Goal: Check status

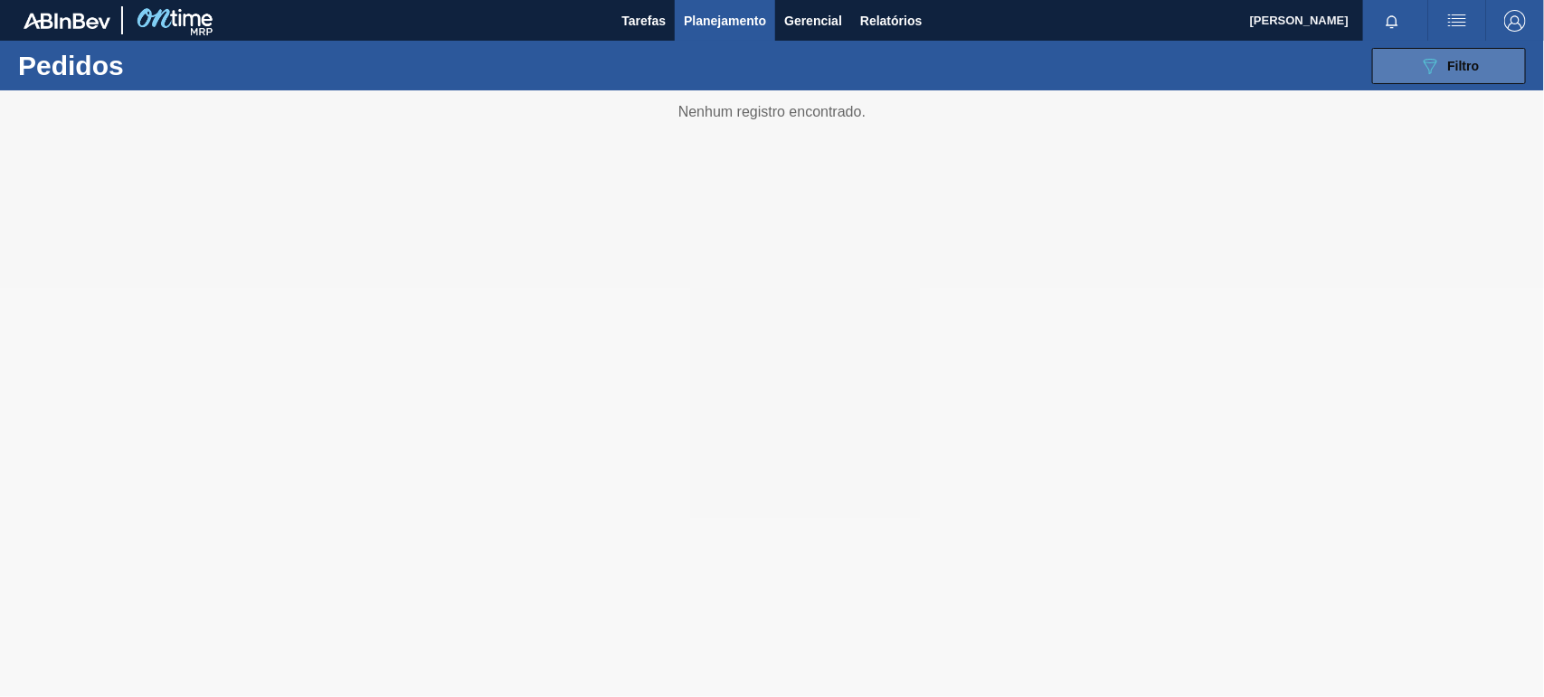
click at [1444, 61] on div "089F7B8B-B2A5-4AFE-B5C0-19BA573D28AC Filtro" at bounding box center [1449, 66] width 61 height 22
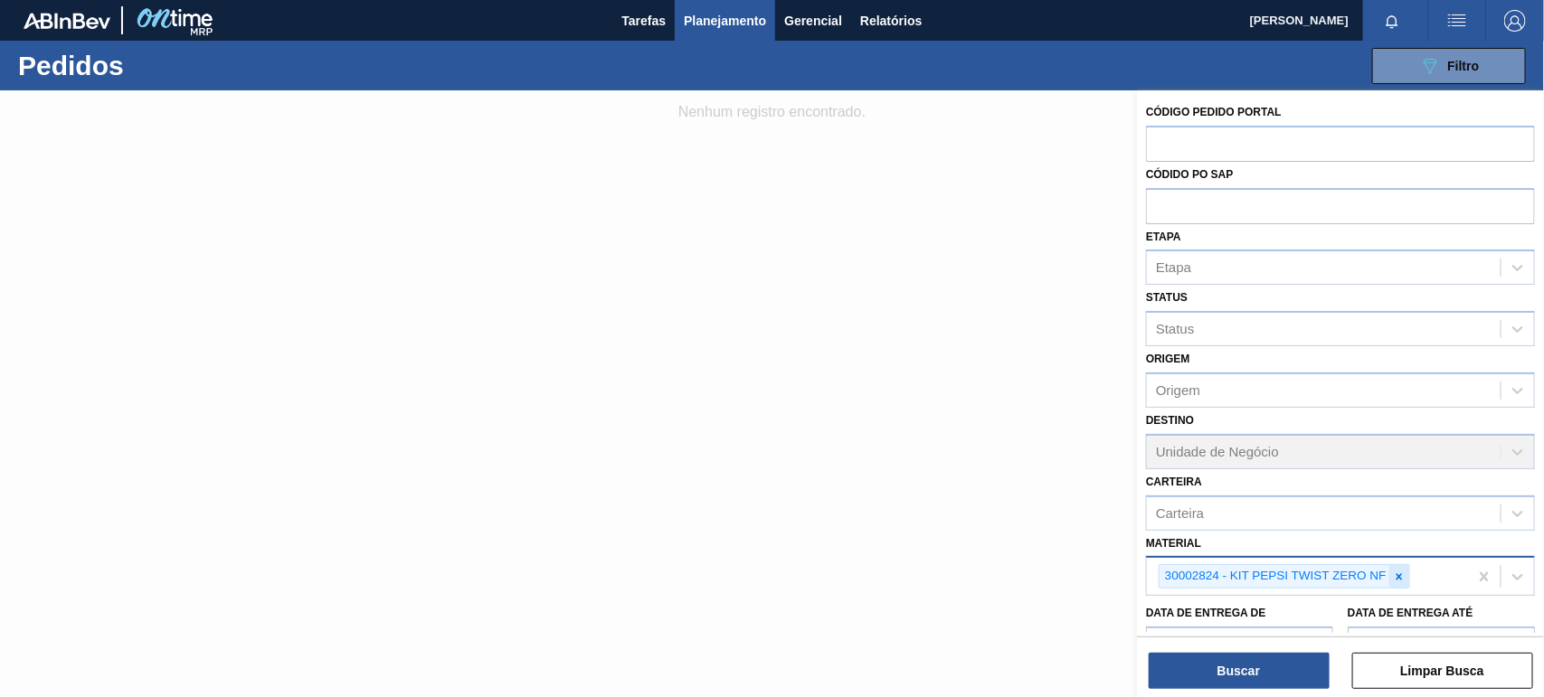
click at [1405, 581] on div at bounding box center [1399, 576] width 20 height 23
paste input "PREFORMA 40G VERDE RECICLADA"
type input "PREFORMA 40G VERDE RECICLADA"
click at [1266, 689] on div "Código Pedido Portal Códido PO SAP Etapa Etapa Status Status Origem Origem Dest…" at bounding box center [1340, 395] width 407 height 611
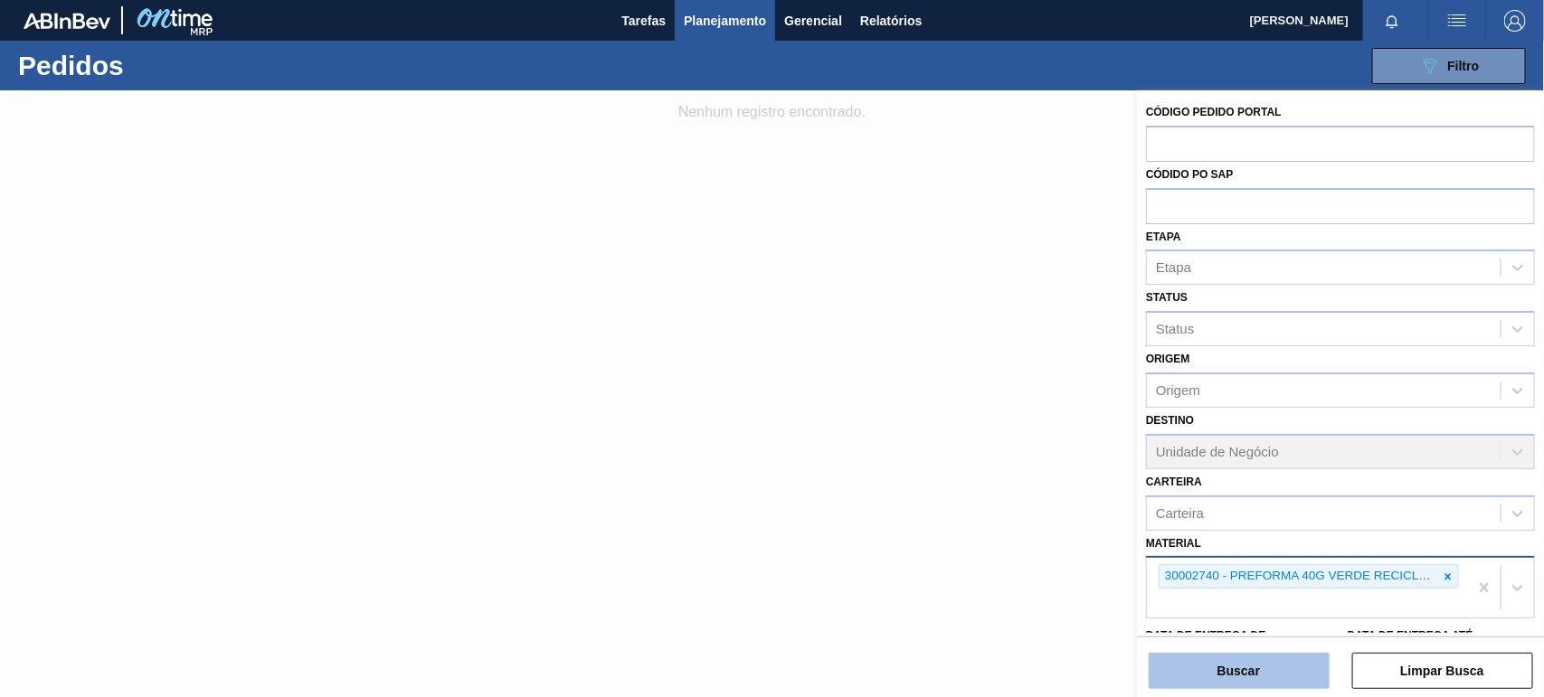
click at [1282, 661] on button "Buscar" at bounding box center [1239, 671] width 181 height 36
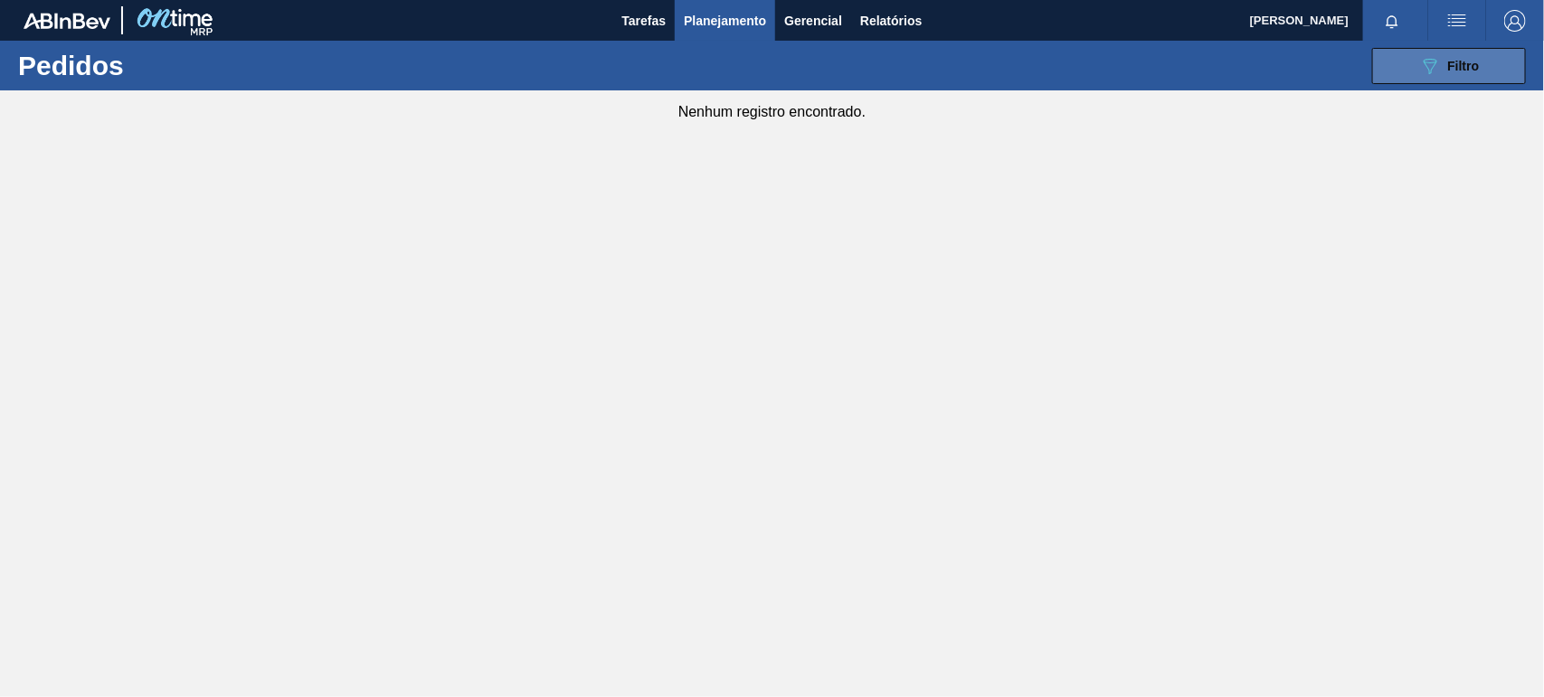
click at [1438, 68] on icon "089F7B8B-B2A5-4AFE-B5C0-19BA573D28AC" at bounding box center [1430, 66] width 22 height 22
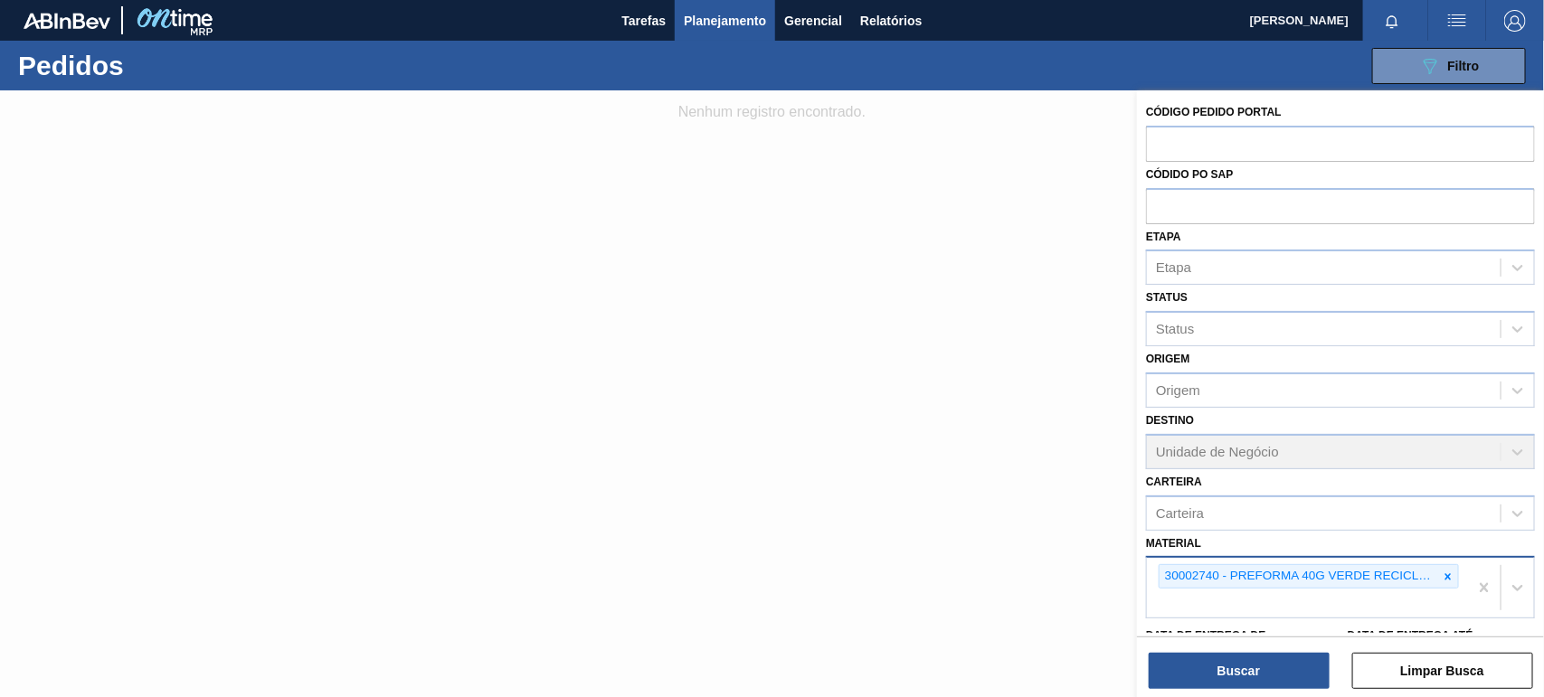
scroll to position [156, 0]
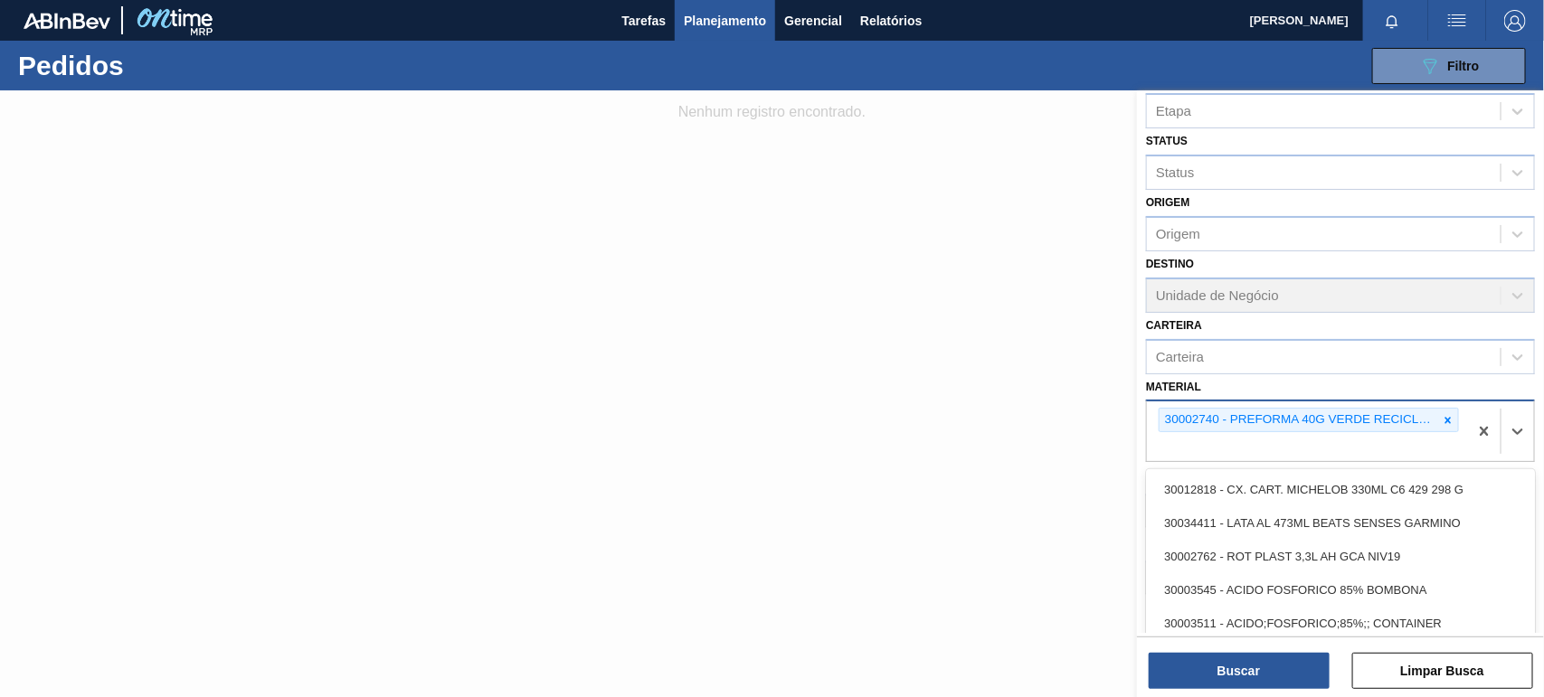
click at [1325, 440] on div "30002740 - PREFORMA 40G VERDE RECICLADA" at bounding box center [1307, 432] width 321 height 60
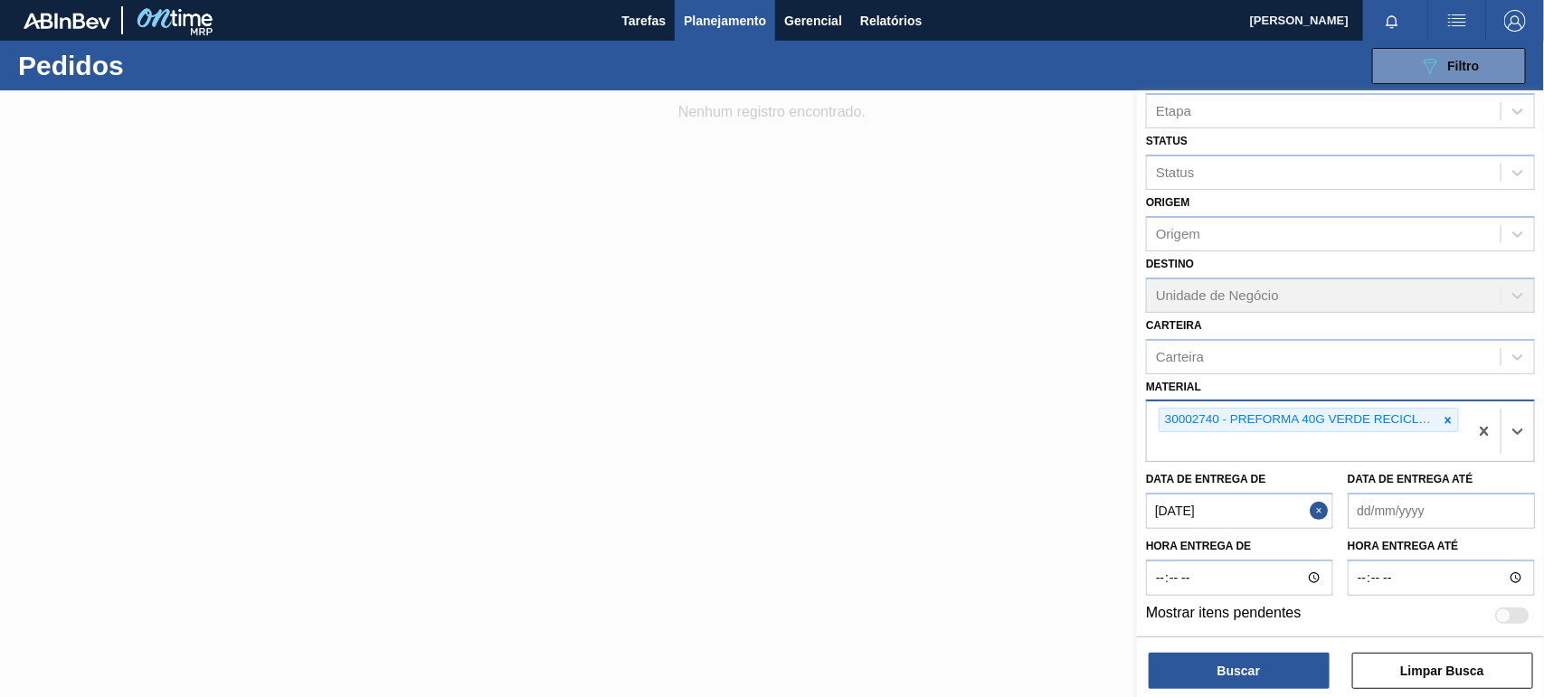
click at [1325, 440] on div "30002740 - PREFORMA 40G VERDE RECICLADA" at bounding box center [1307, 432] width 321 height 60
type input "."
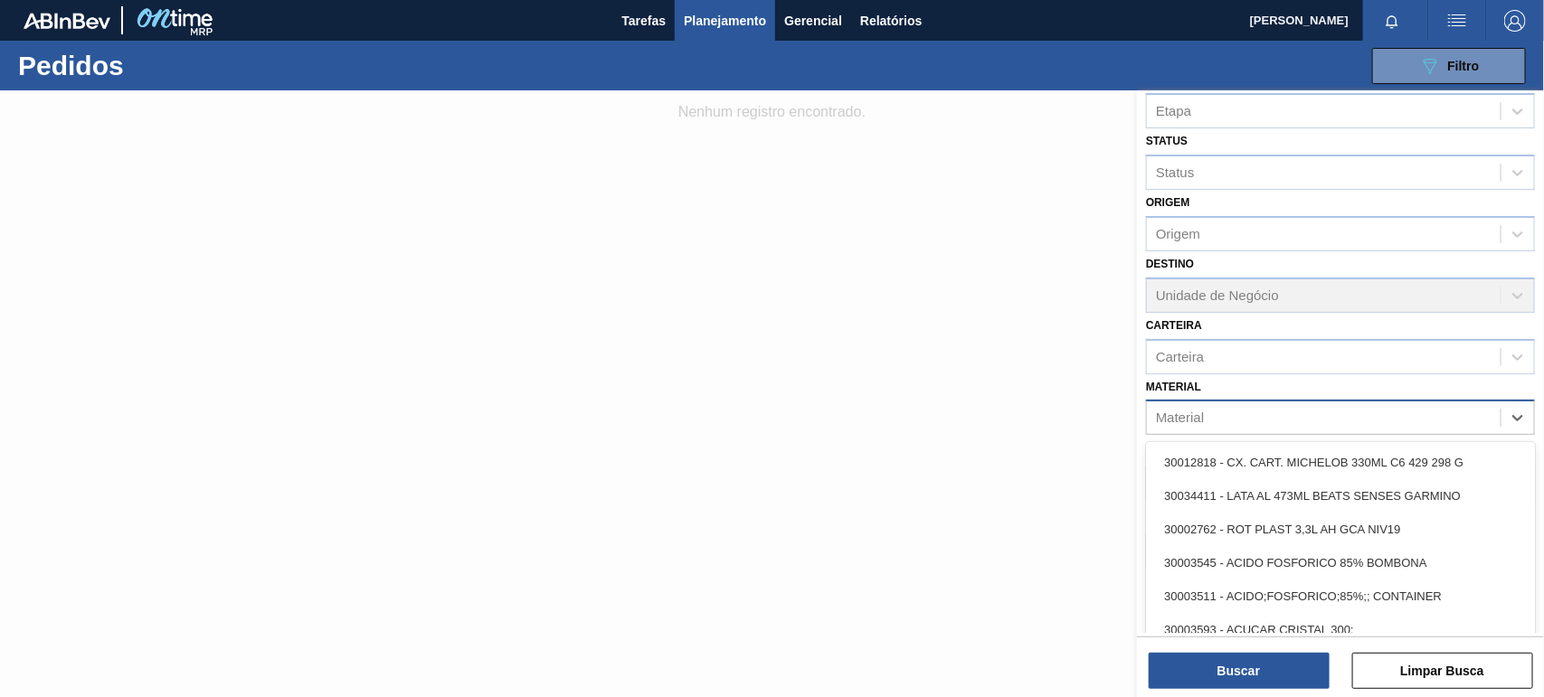
paste input "PREFORMA 40G VERDE RECICLADA"
type input "P"
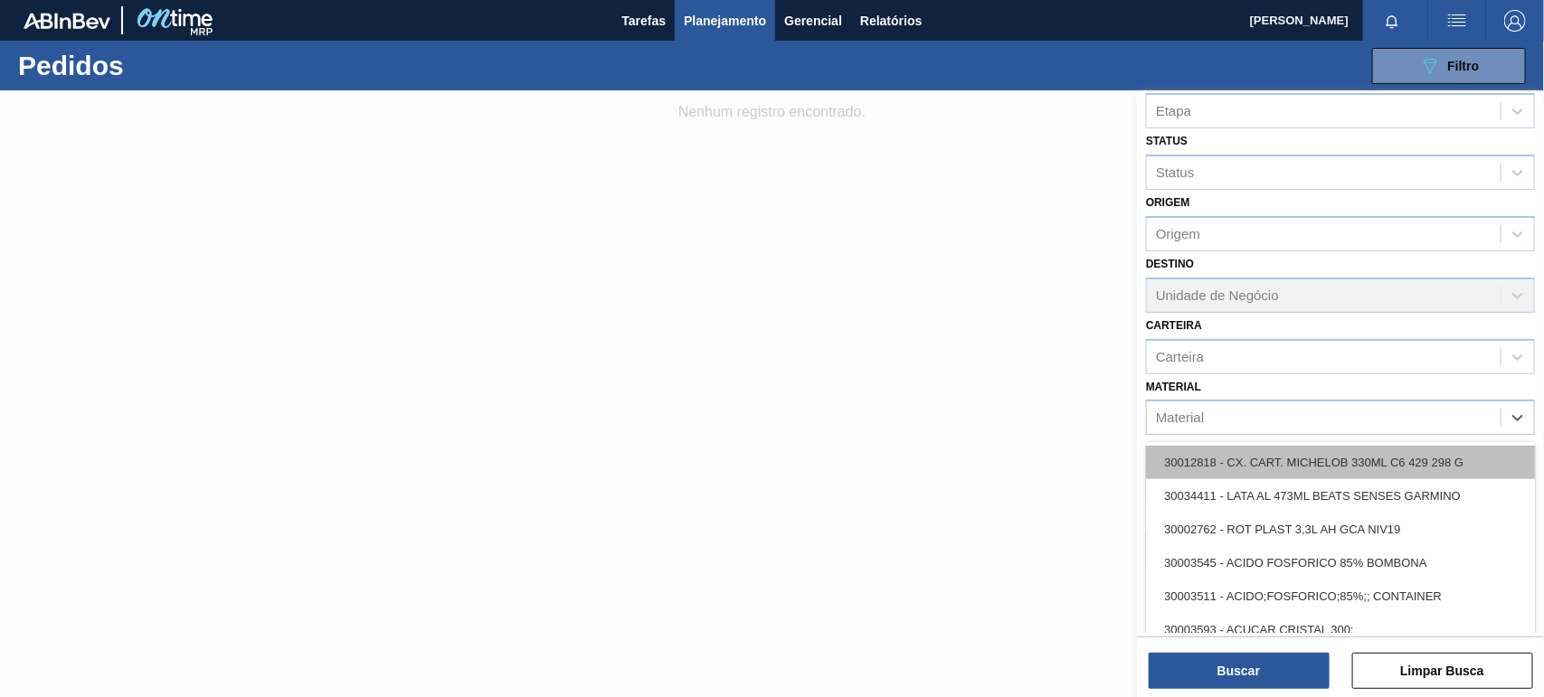
scroll to position [128, 0]
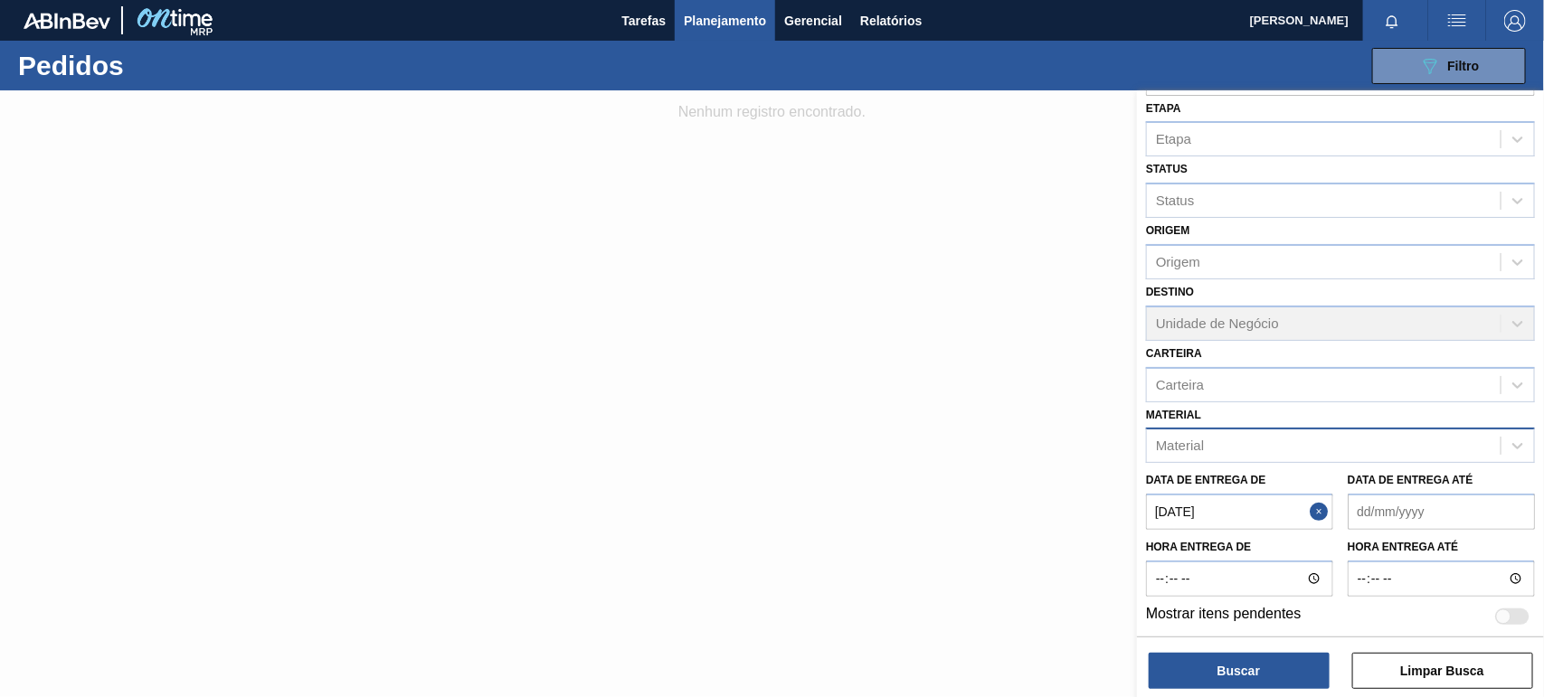
click at [1173, 435] on div "Código Pedido Portal Códido PO SAP Etapa Etapa Status Status Origem Origem Dest…" at bounding box center [1340, 299] width 407 height 675
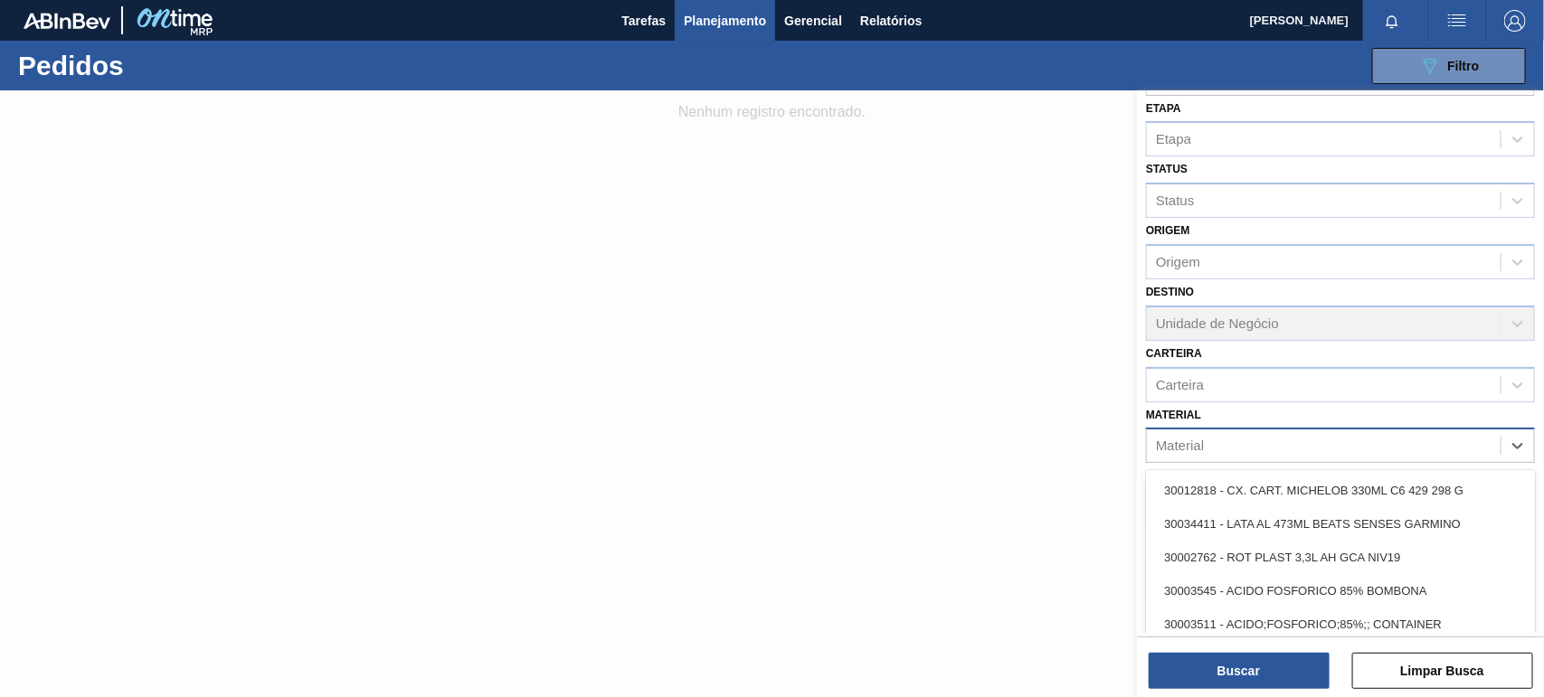
scroll to position [156, 0]
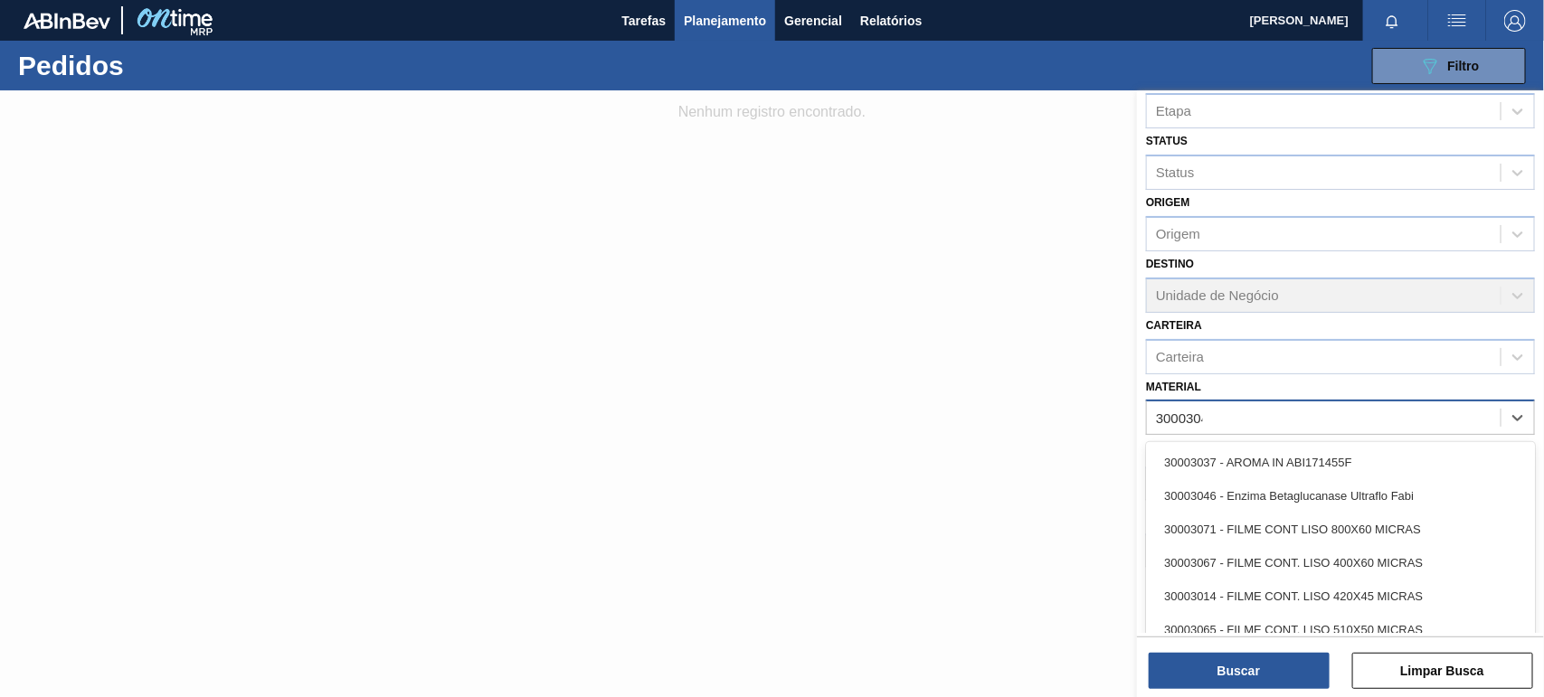
type input "30003048"
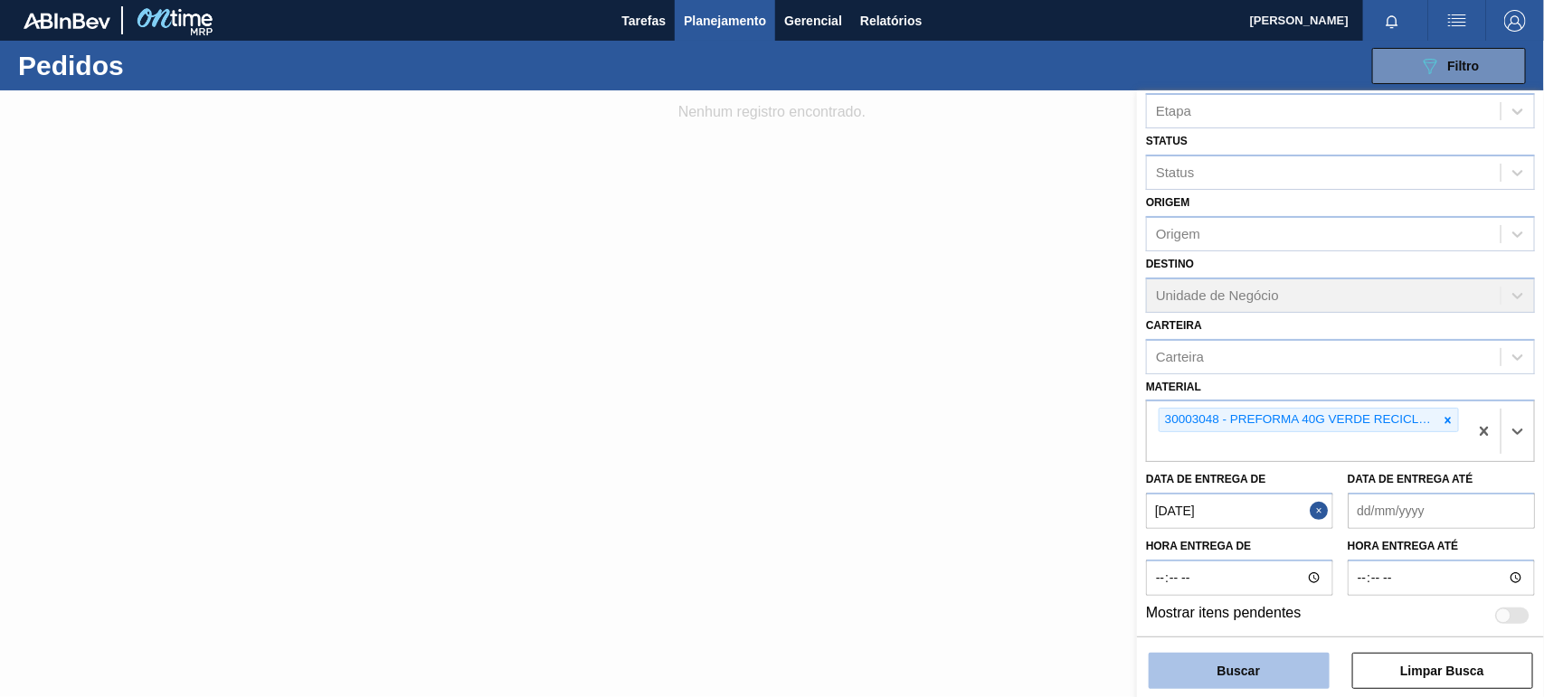
click at [1299, 671] on button "Buscar" at bounding box center [1239, 671] width 181 height 36
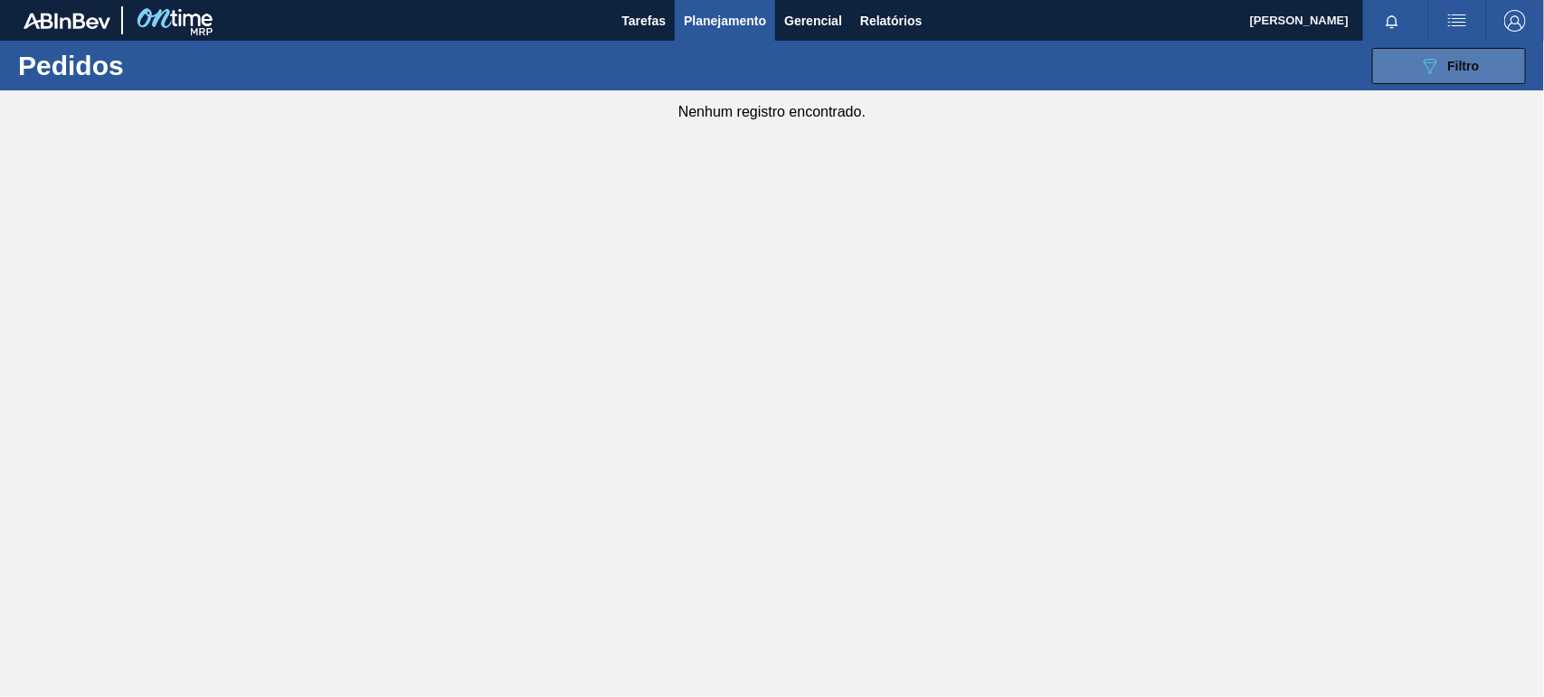
click at [1453, 66] on span "Filtro" at bounding box center [1464, 66] width 32 height 14
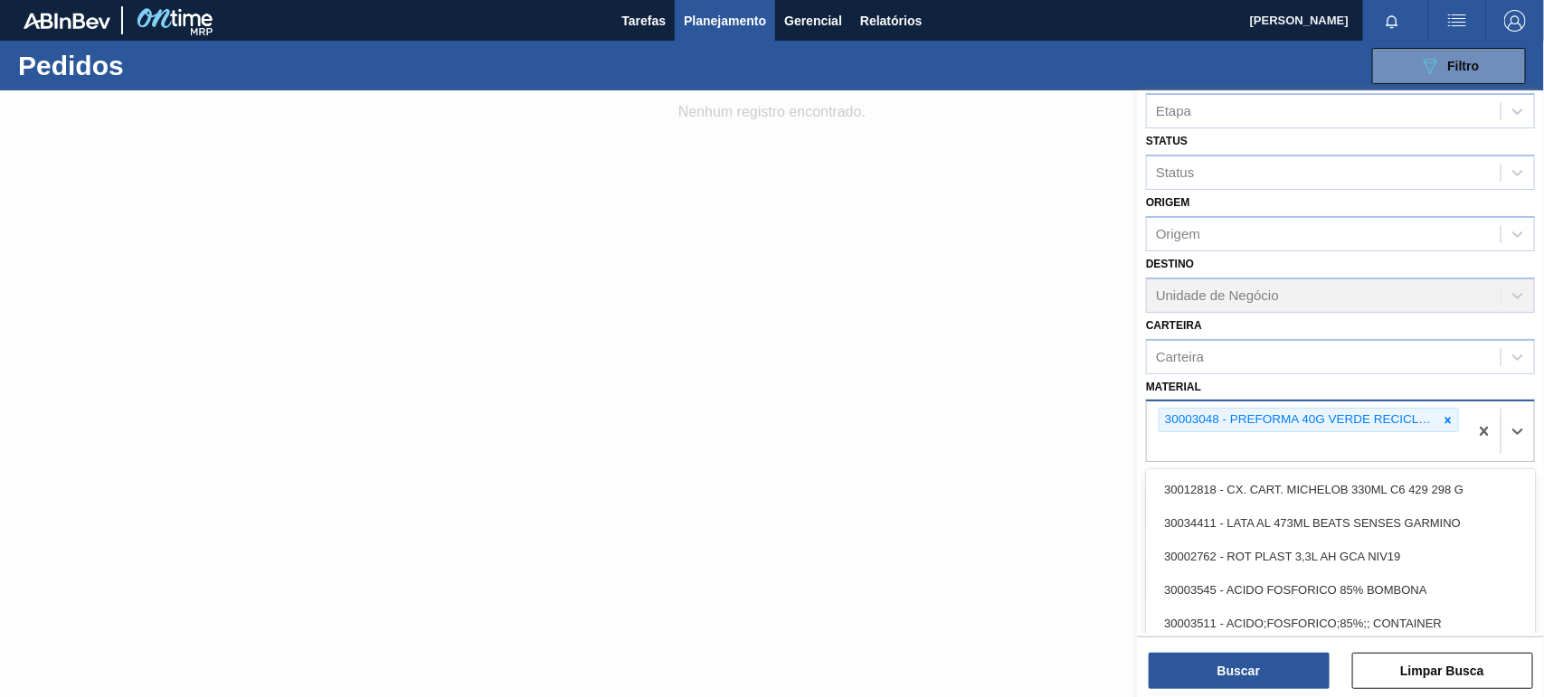
click at [1233, 431] on div "30003048 - PREFORMA 40G VERDE RECICLADA" at bounding box center [1307, 432] width 321 height 60
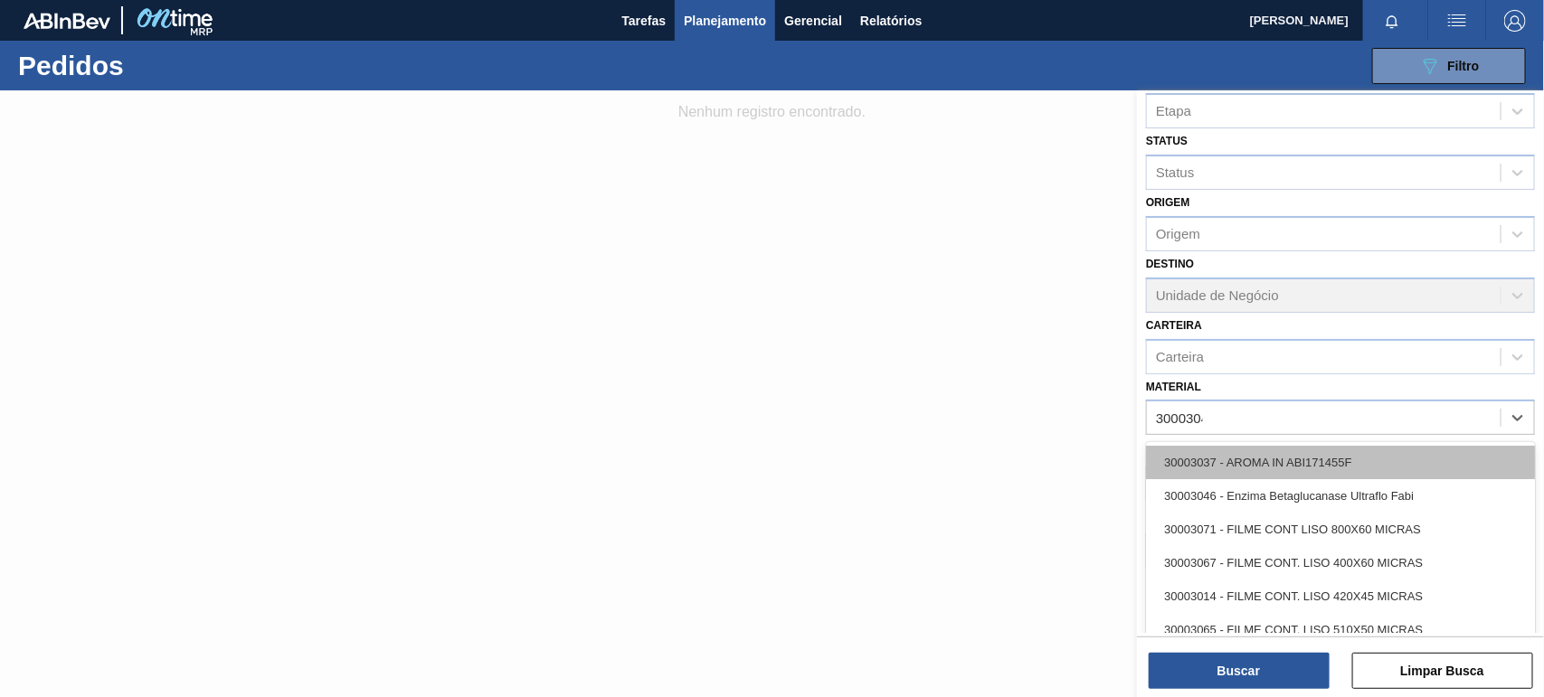
type input "30003048"
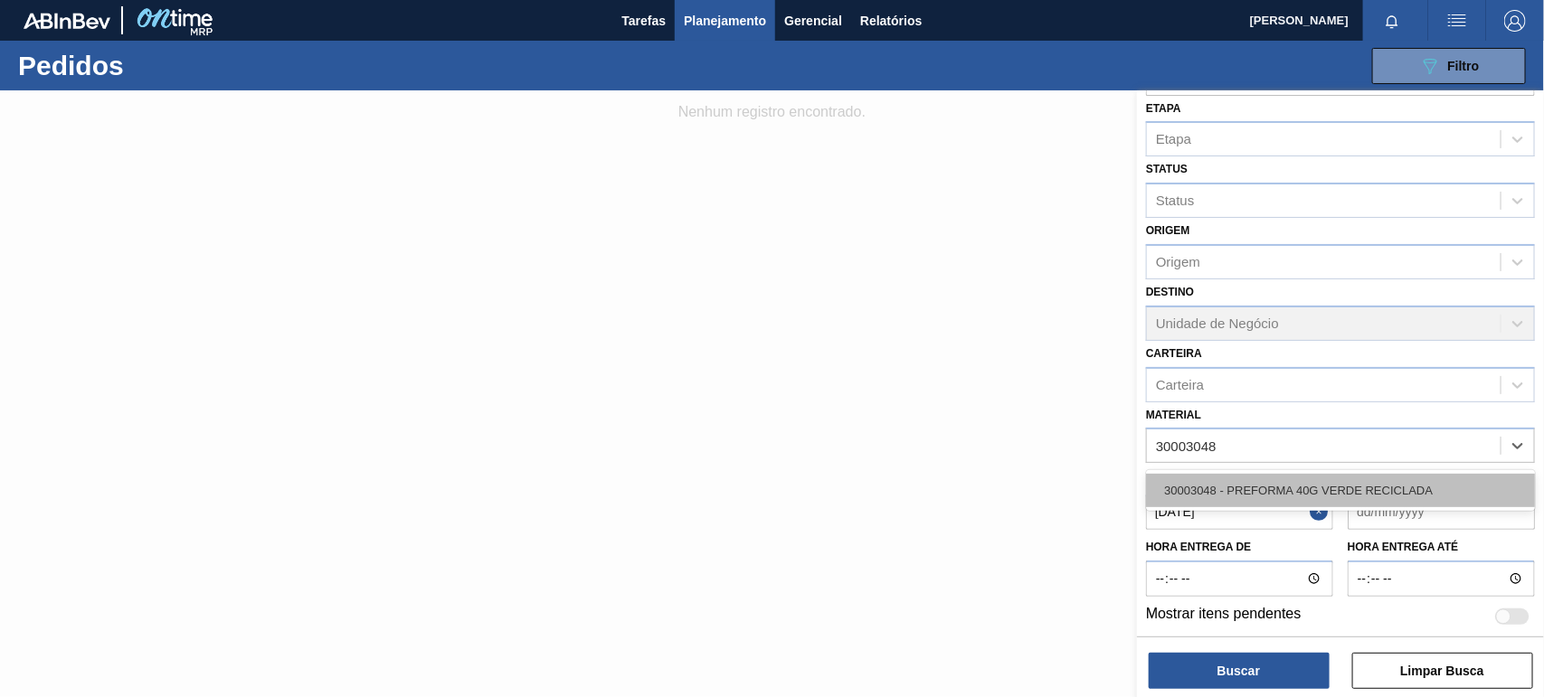
click at [1308, 476] on div "30003048 - PREFORMA 40G VERDE RECICLADA" at bounding box center [1340, 490] width 389 height 33
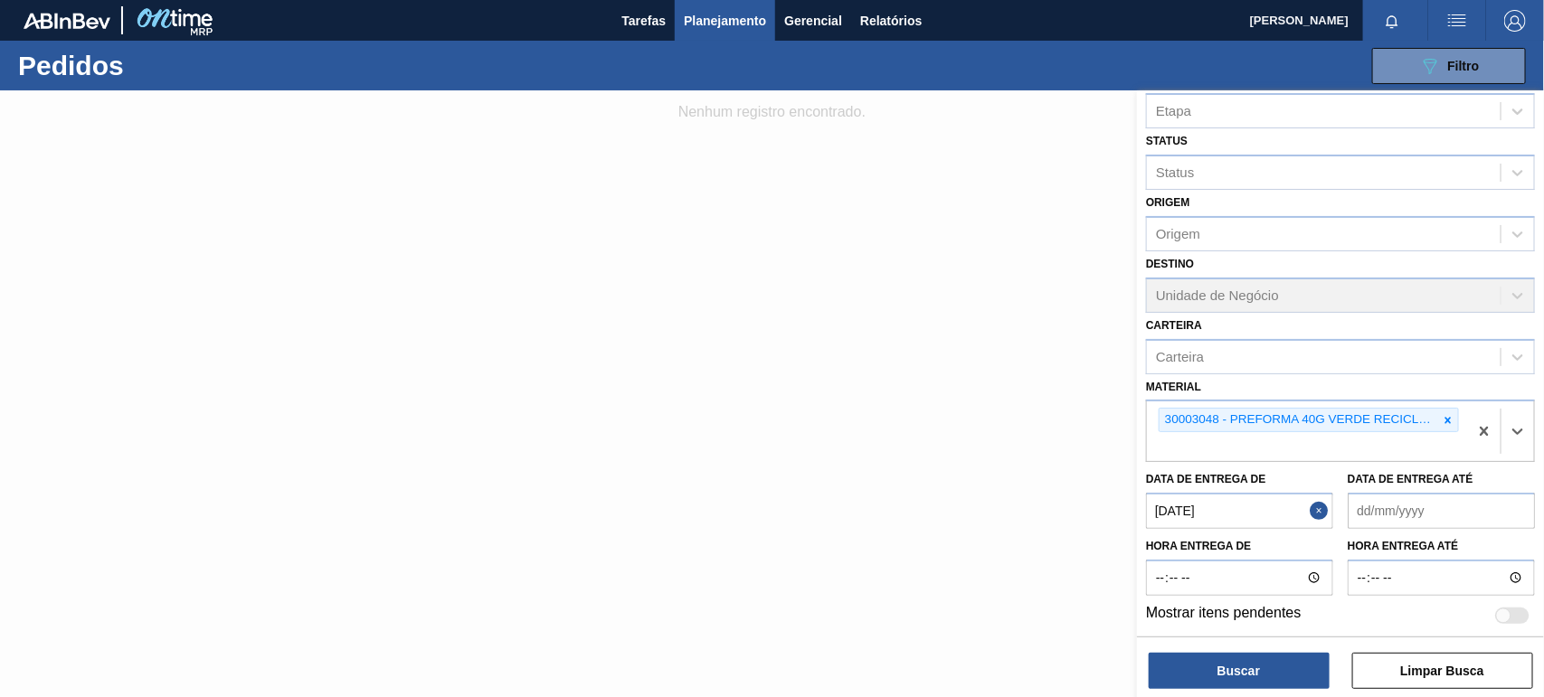
click at [1319, 516] on button "Close" at bounding box center [1322, 511] width 24 height 36
click at [1215, 505] on de "Data de Entrega de" at bounding box center [1239, 511] width 187 height 36
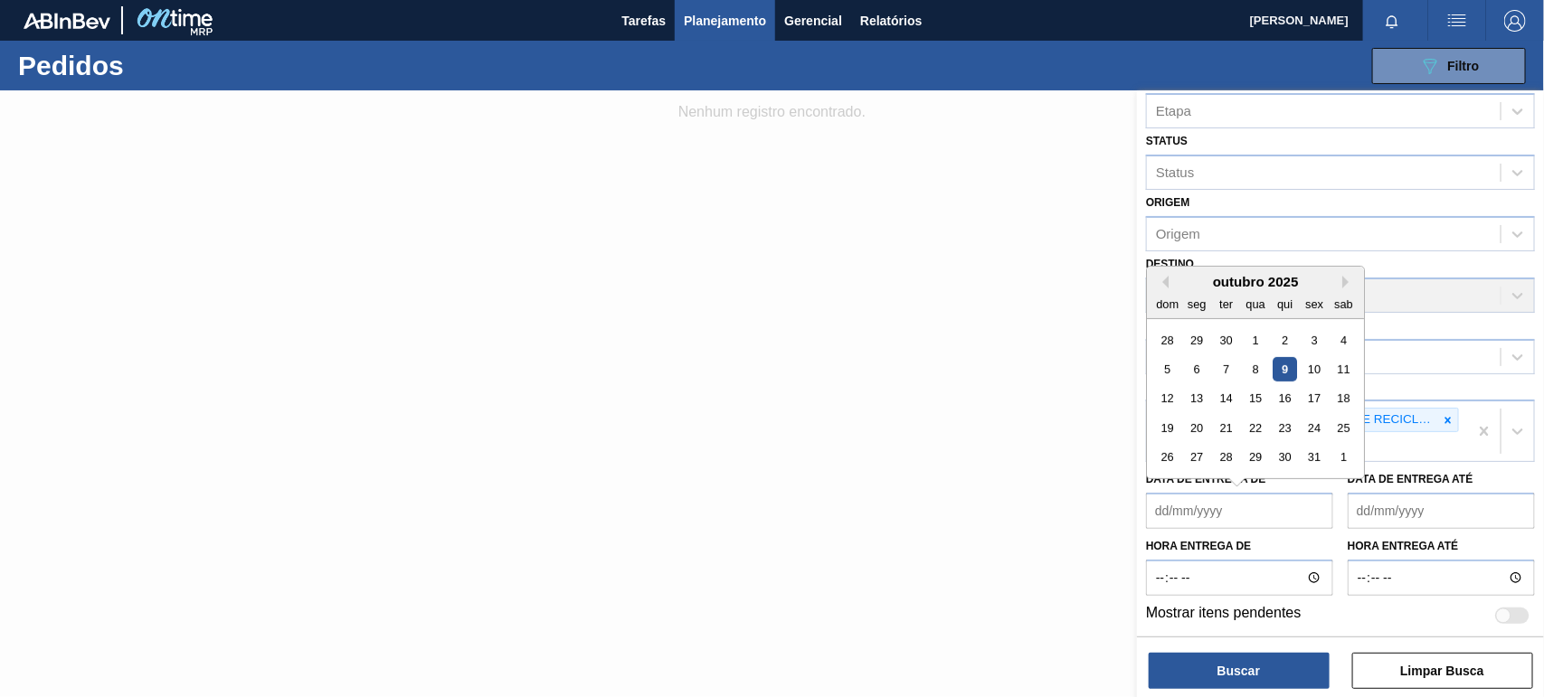
drag, startPoint x: 1063, startPoint y: 298, endPoint x: 1074, endPoint y: 308, distance: 14.7
click at [1063, 299] on div at bounding box center [772, 438] width 1544 height 697
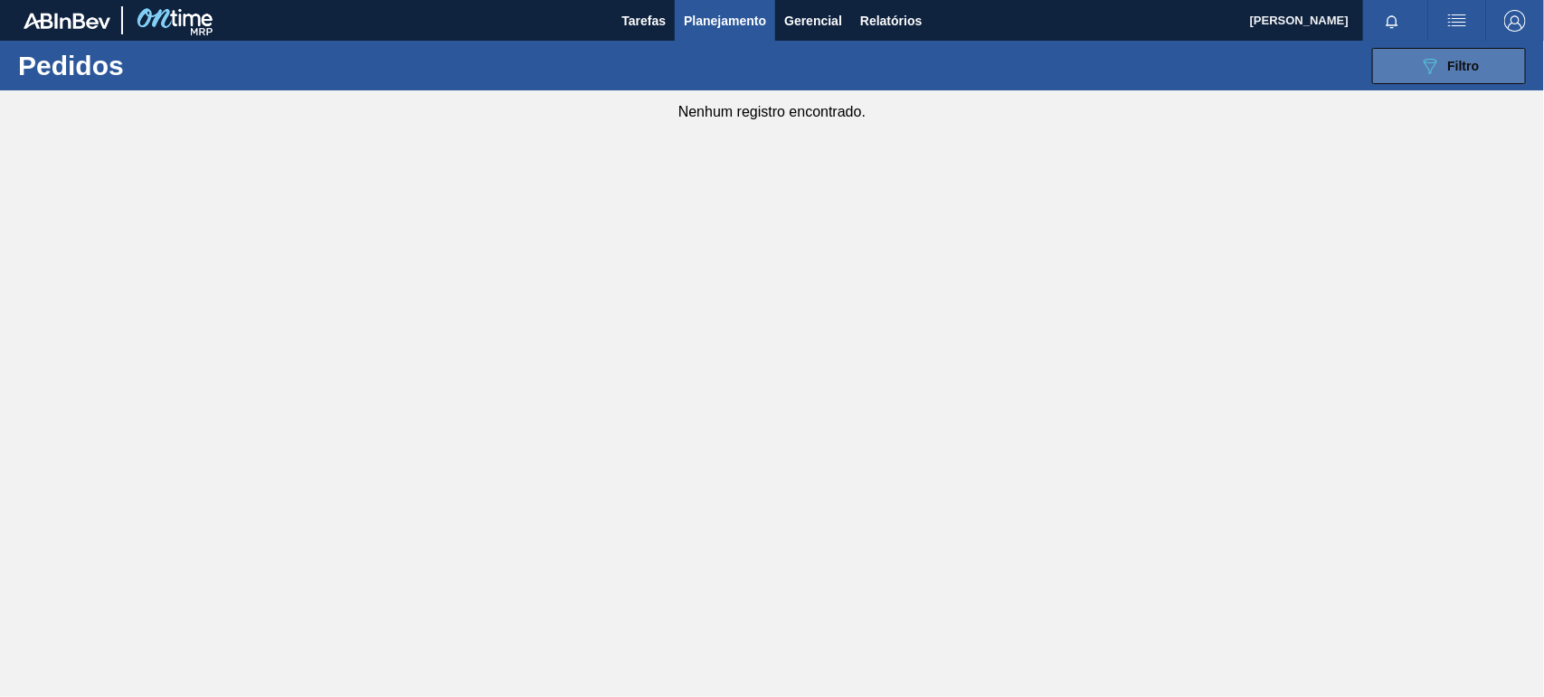
click at [1448, 77] on button "089F7B8B-B2A5-4AFE-B5C0-19BA573D28AC Filtro" at bounding box center [1449, 66] width 154 height 36
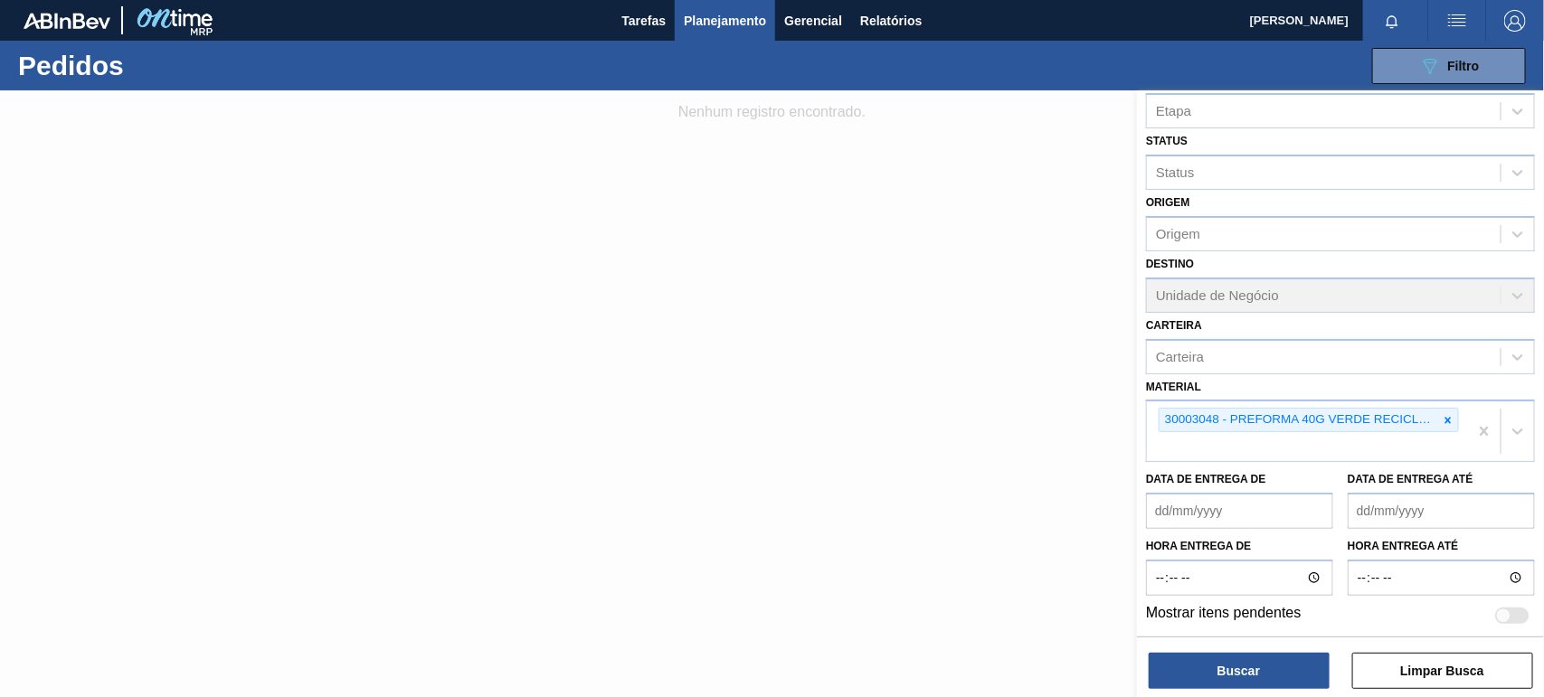
click at [1219, 509] on de "Data de Entrega de" at bounding box center [1239, 511] width 187 height 36
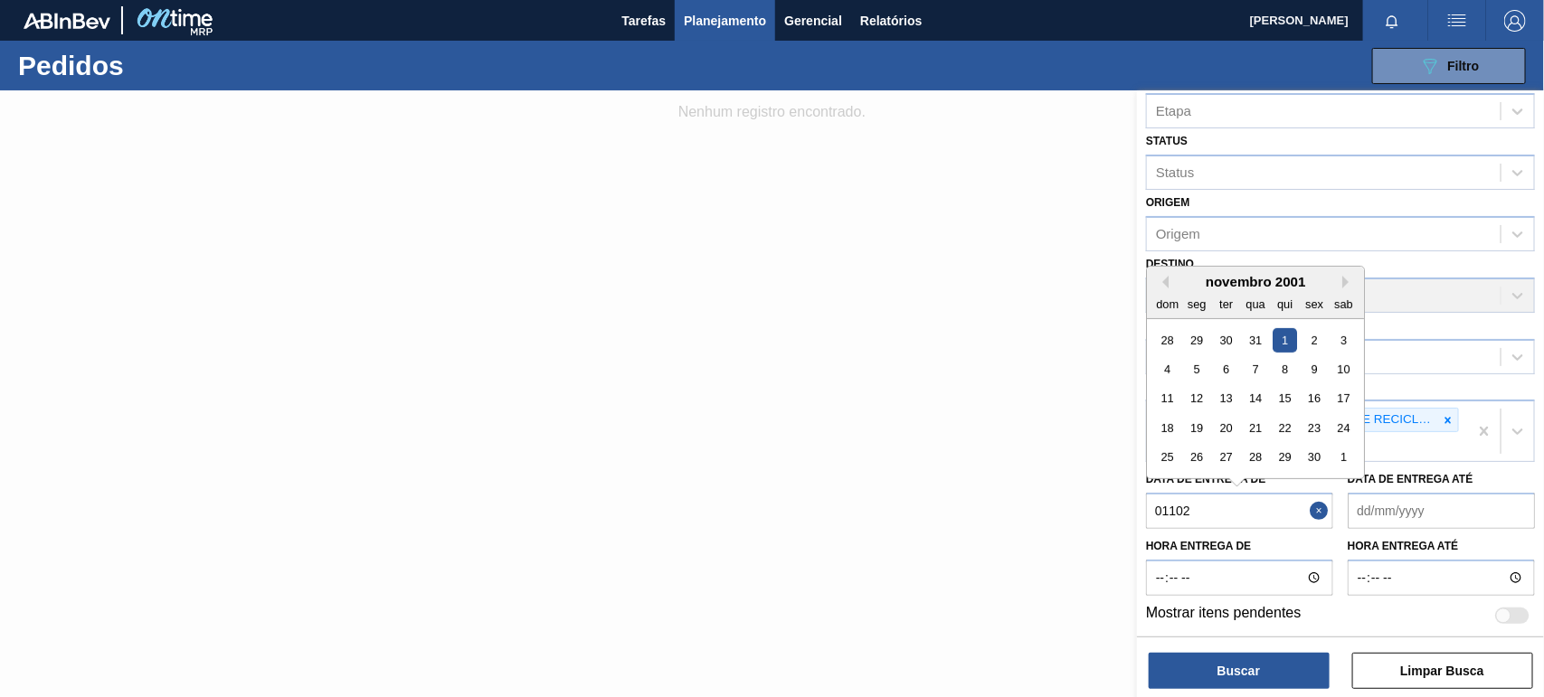
type de "011020"
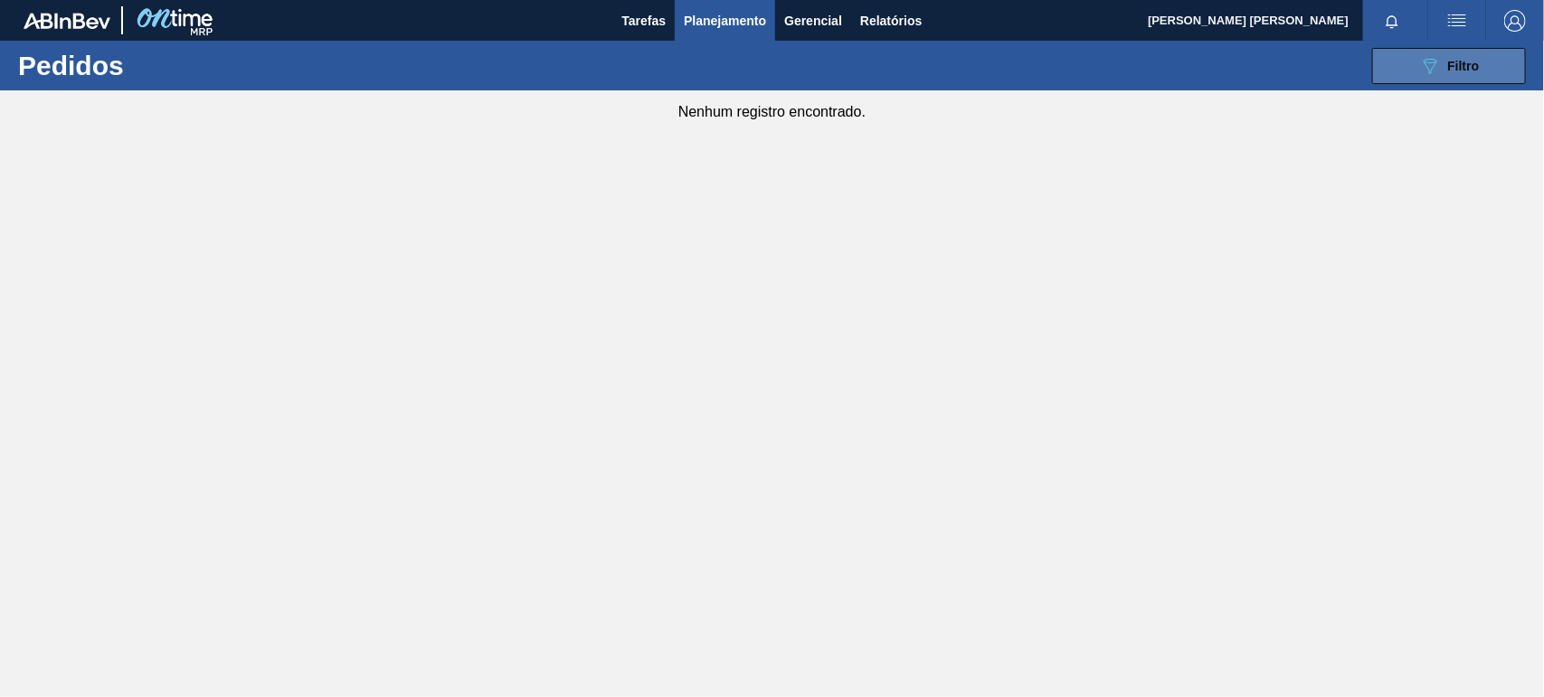
click at [1413, 59] on button "089F7B8B-B2A5-4AFE-B5C0-19BA573D28AC Filtro" at bounding box center [1449, 66] width 154 height 36
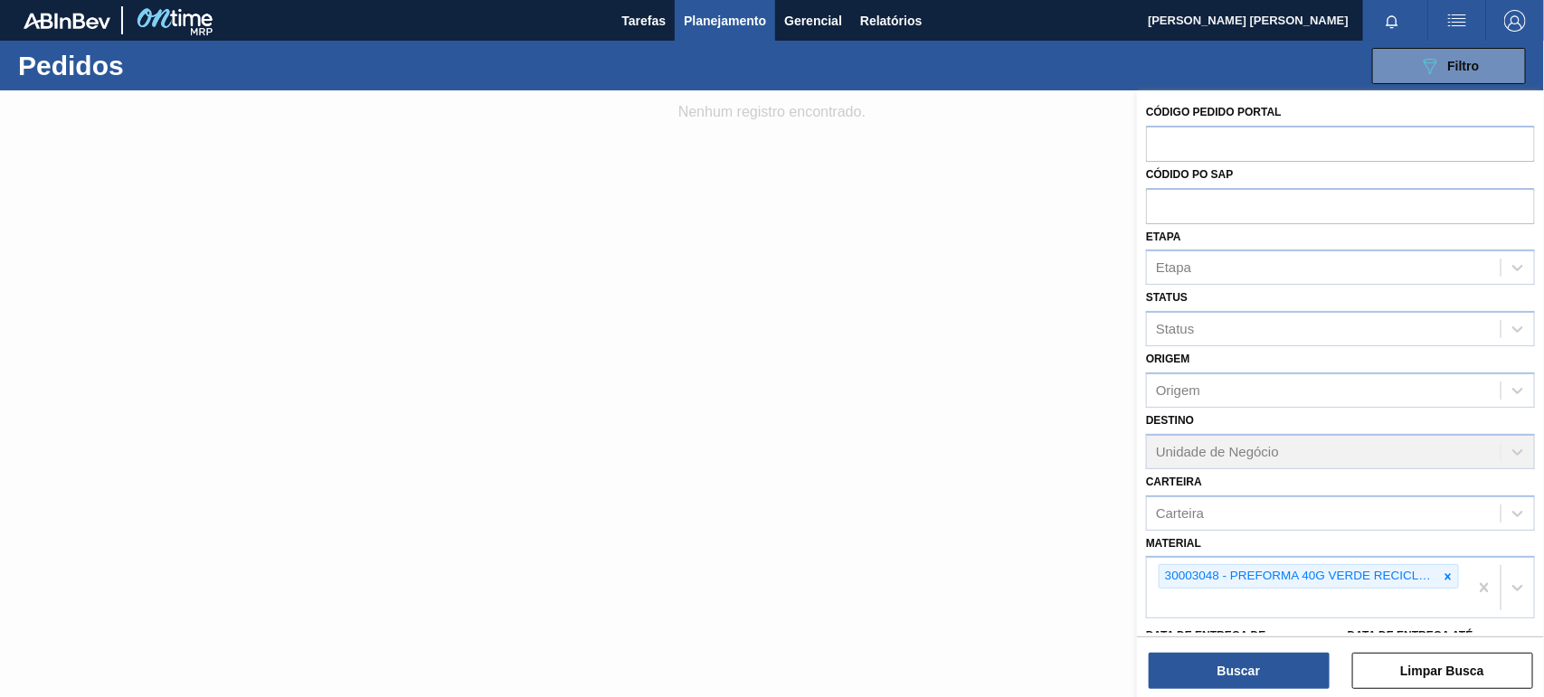
scroll to position [156, 0]
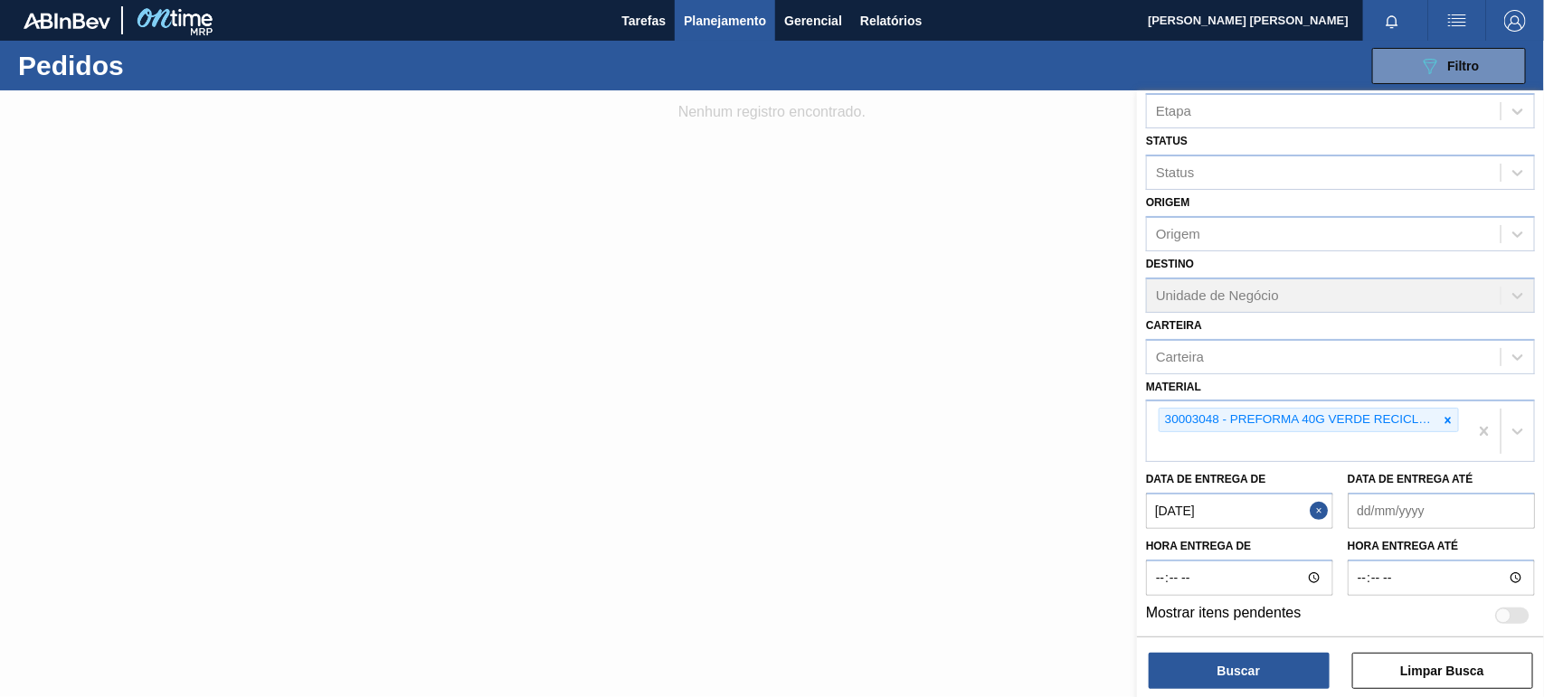
click at [1319, 508] on button "Close" at bounding box center [1322, 511] width 24 height 36
click at [1267, 509] on de "Data de Entrega de" at bounding box center [1239, 511] width 187 height 36
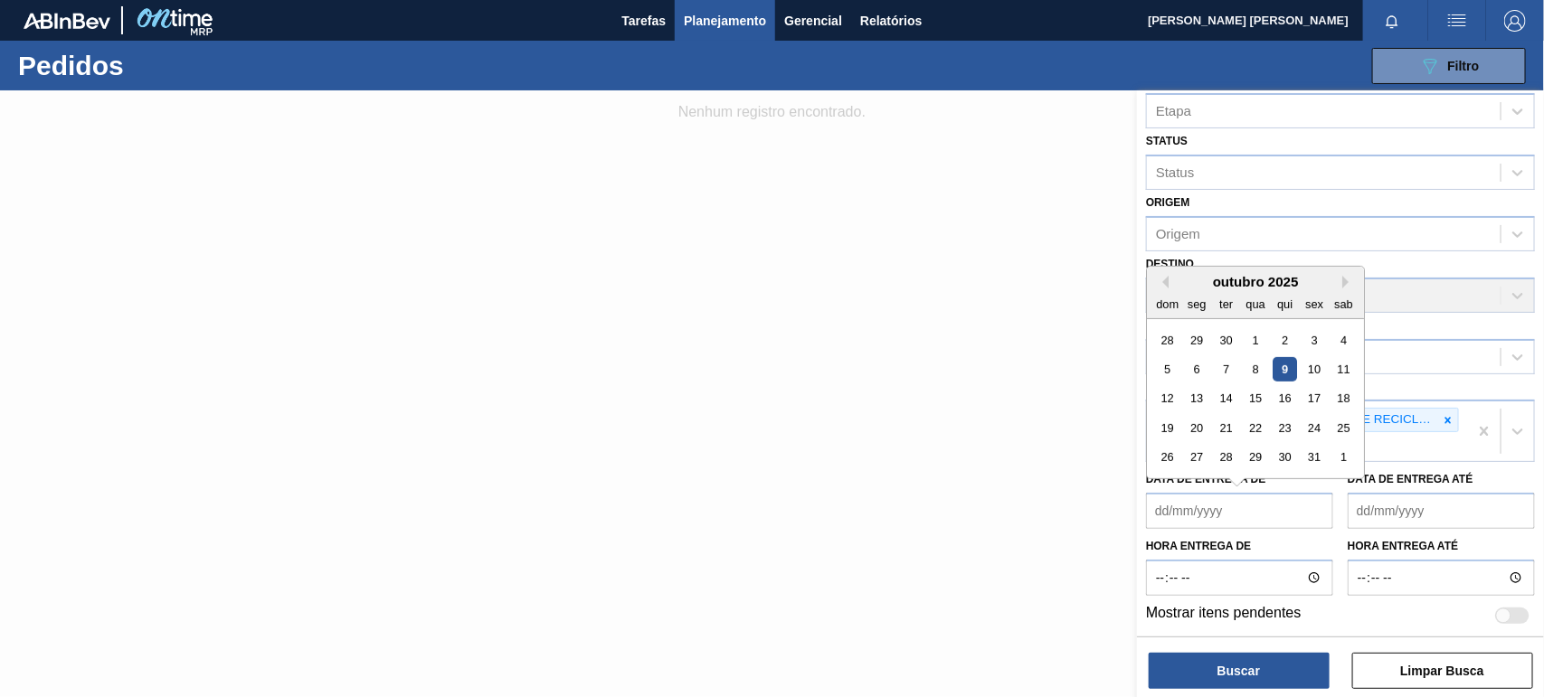
click at [1187, 281] on div "outubro 2025" at bounding box center [1255, 281] width 217 height 15
click at [1254, 335] on div "1" at bounding box center [1255, 340] width 24 height 24
type de "[DATE]"
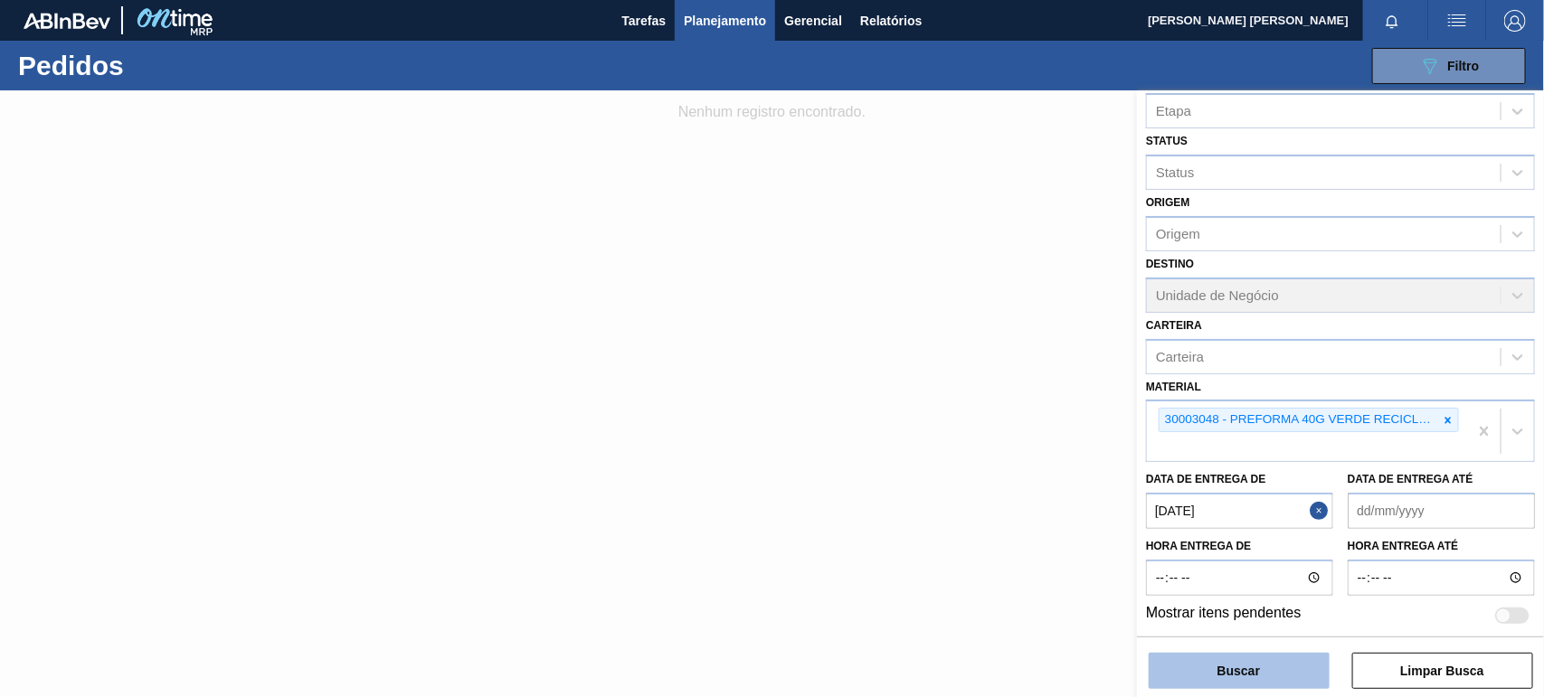
click at [1291, 669] on button "Buscar" at bounding box center [1239, 671] width 181 height 36
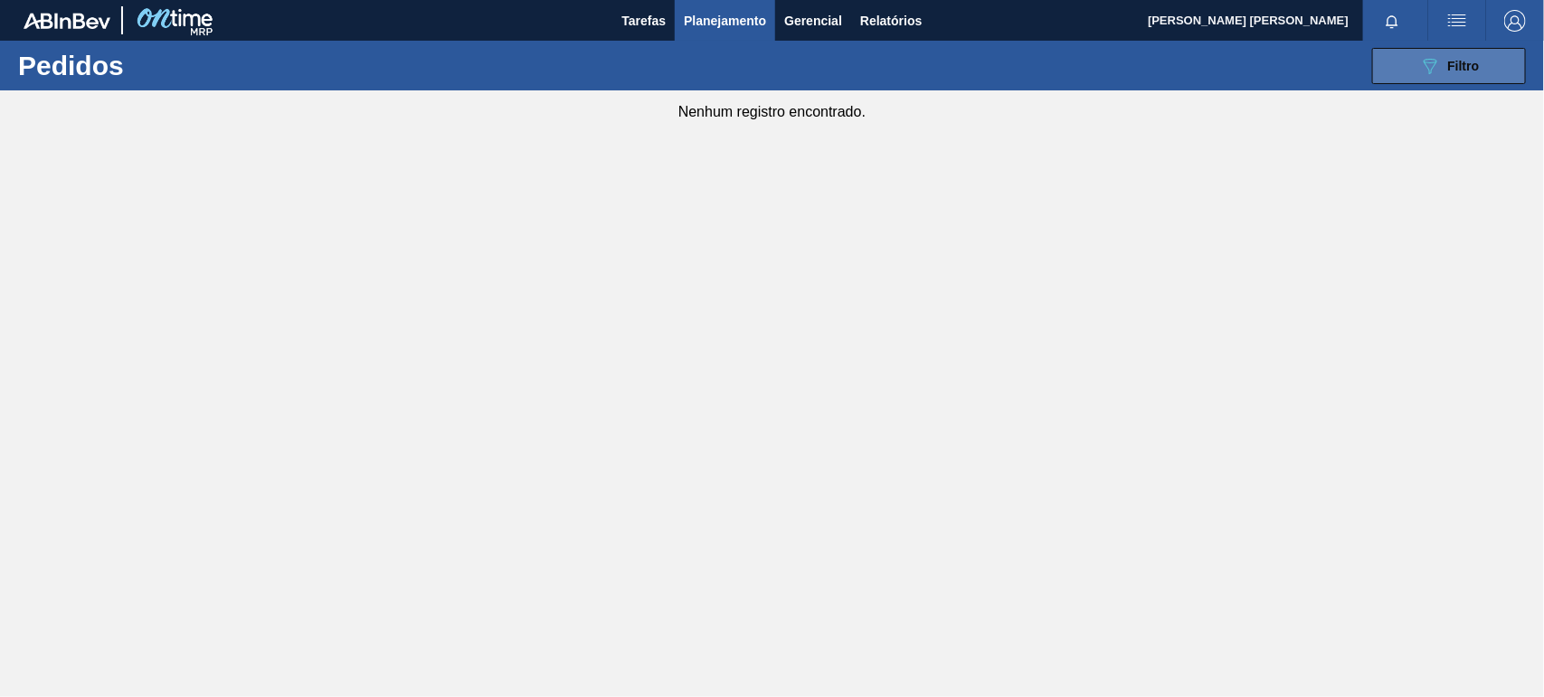
click at [1425, 68] on icon "089F7B8B-B2A5-4AFE-B5C0-19BA573D28AC" at bounding box center [1430, 66] width 22 height 22
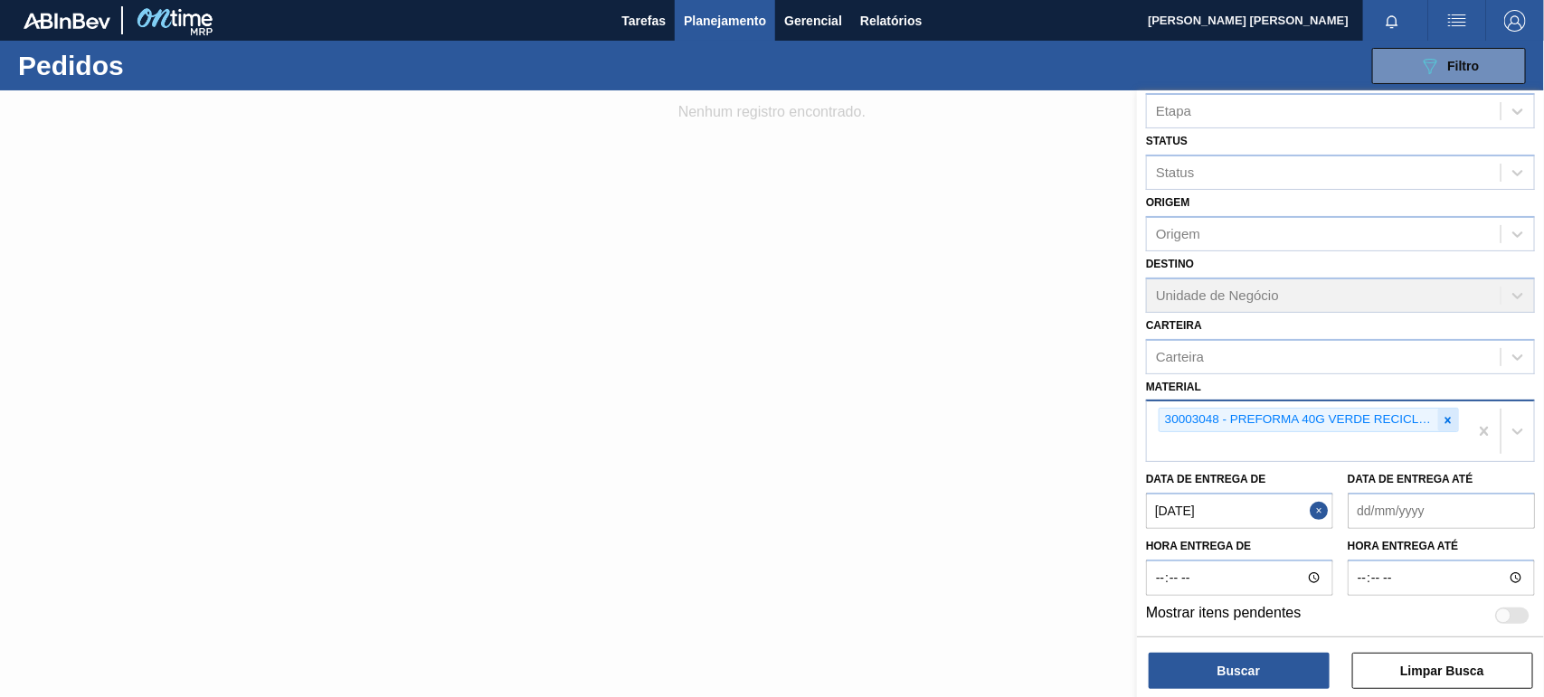
click at [1443, 416] on icon at bounding box center [1448, 420] width 13 height 13
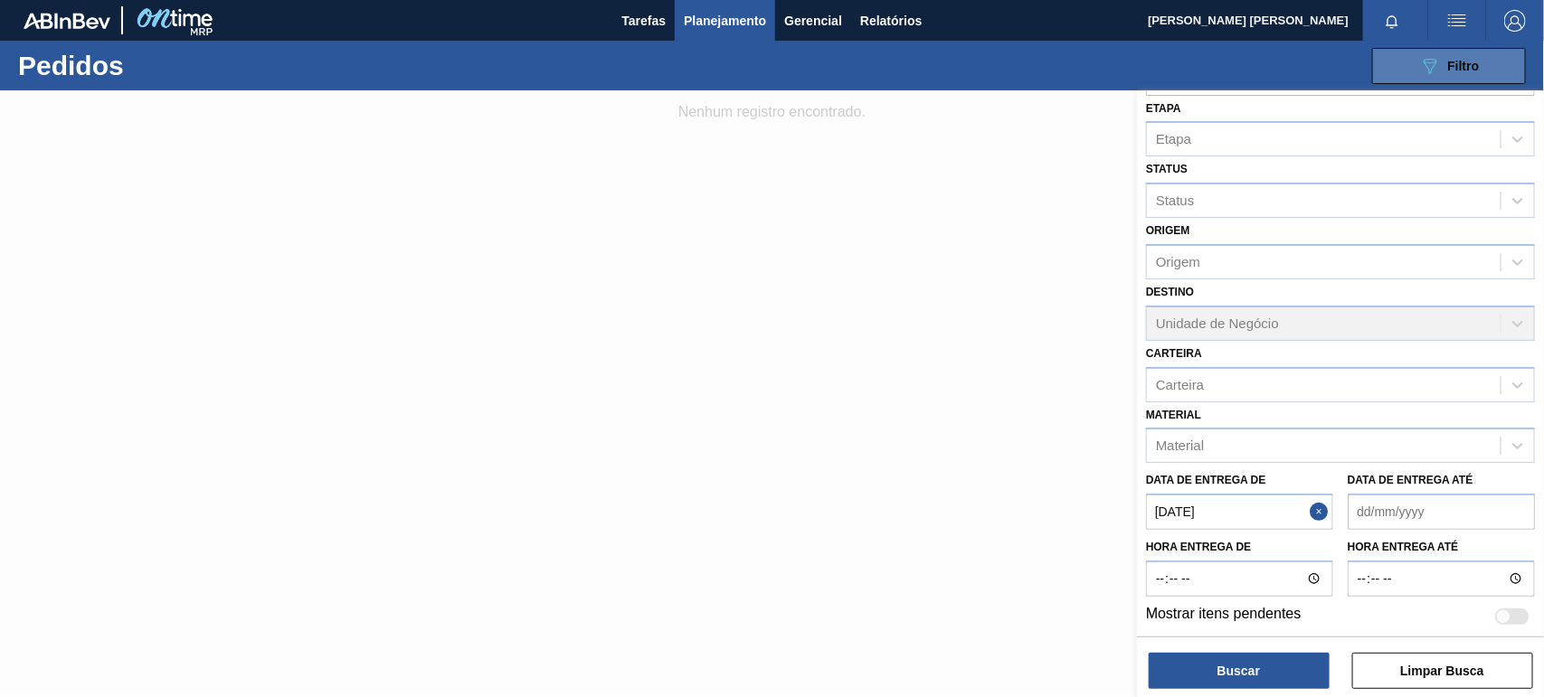
click at [1405, 73] on button "089F7B8B-B2A5-4AFE-B5C0-19BA573D28AC Filtro" at bounding box center [1449, 66] width 154 height 36
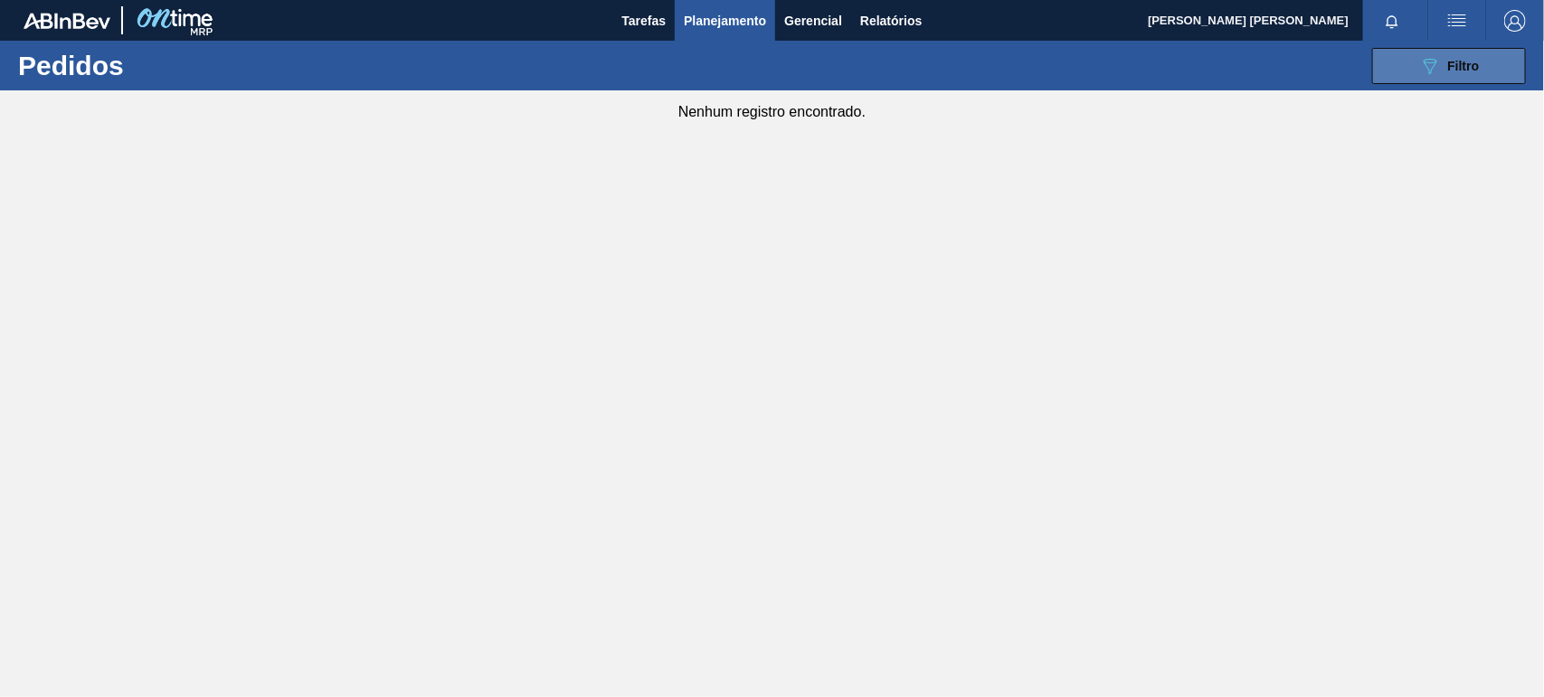
click at [1412, 71] on button "089F7B8B-B2A5-4AFE-B5C0-19BA573D28AC Filtro" at bounding box center [1449, 66] width 154 height 36
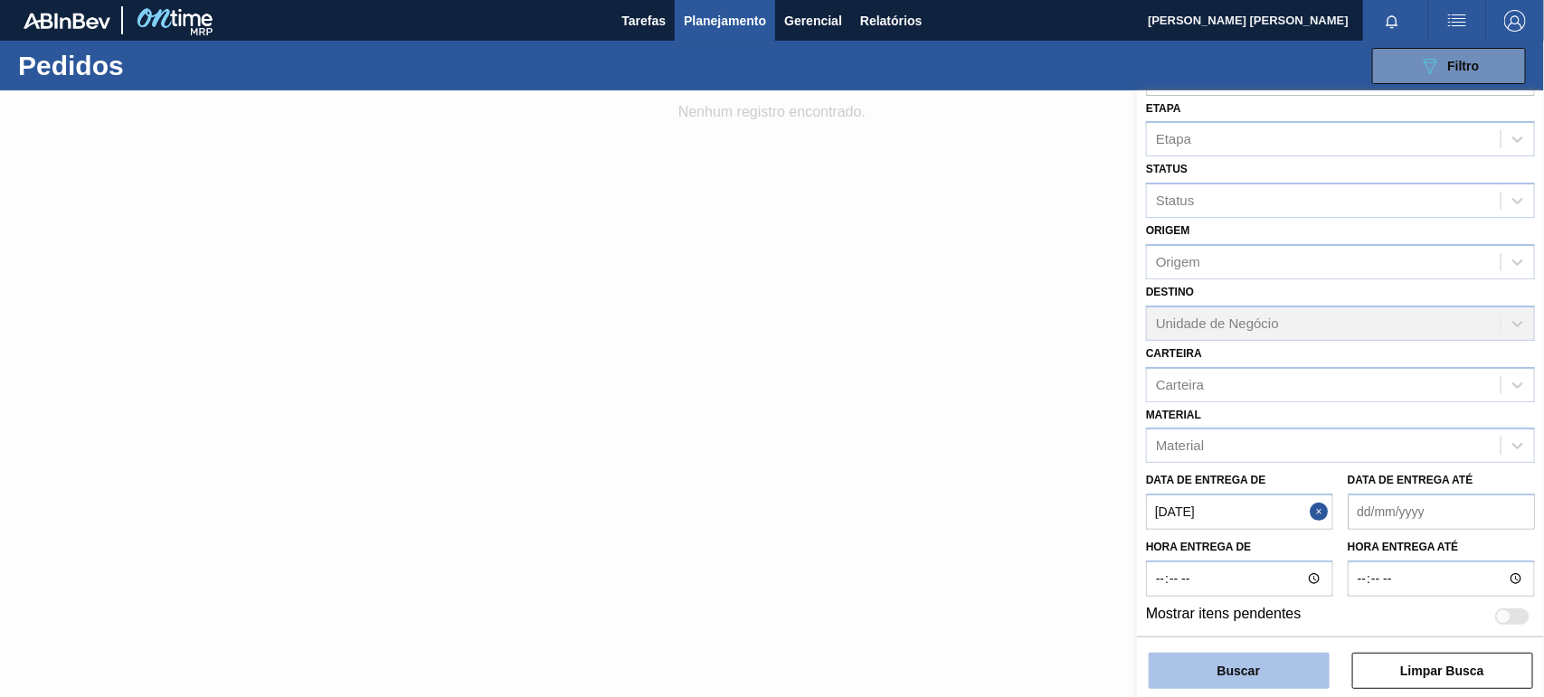
click at [1254, 667] on button "Buscar" at bounding box center [1239, 671] width 181 height 36
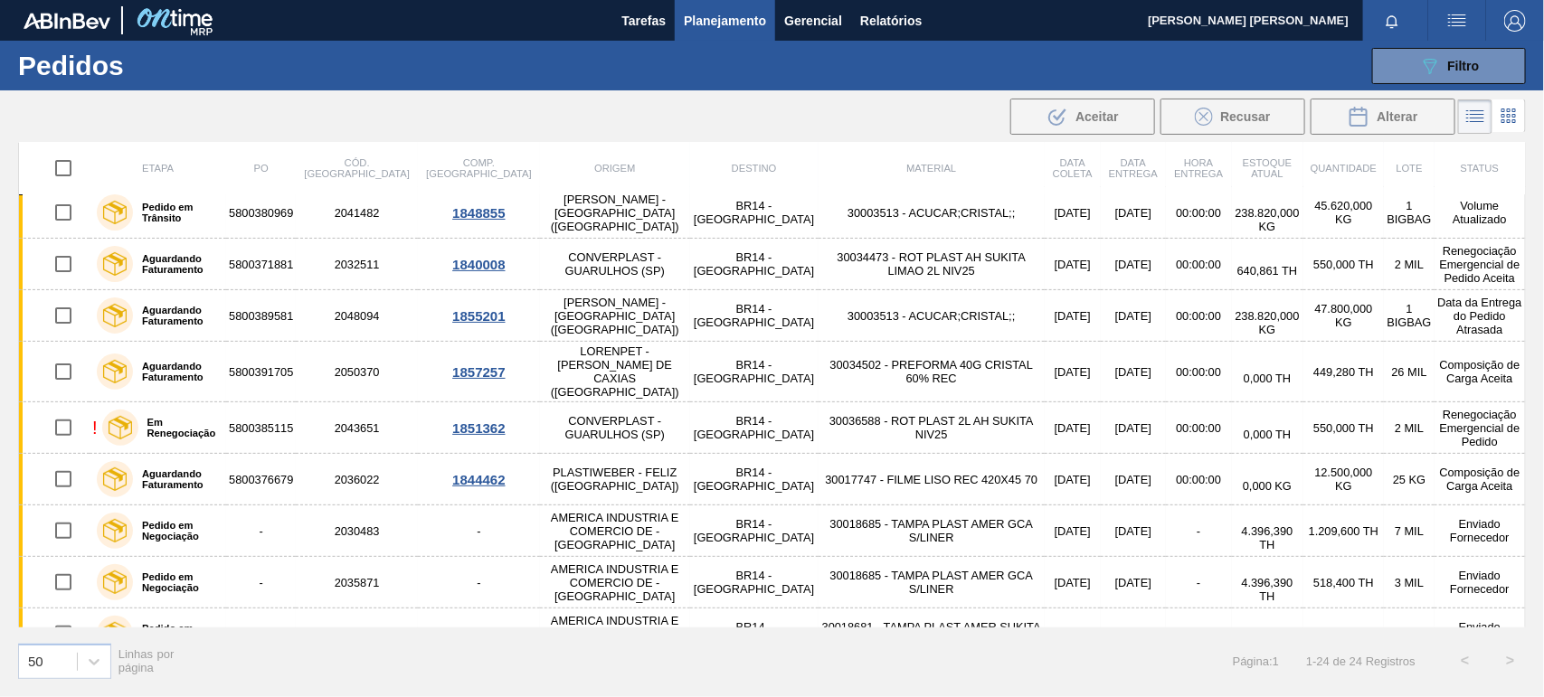
scroll to position [0, 0]
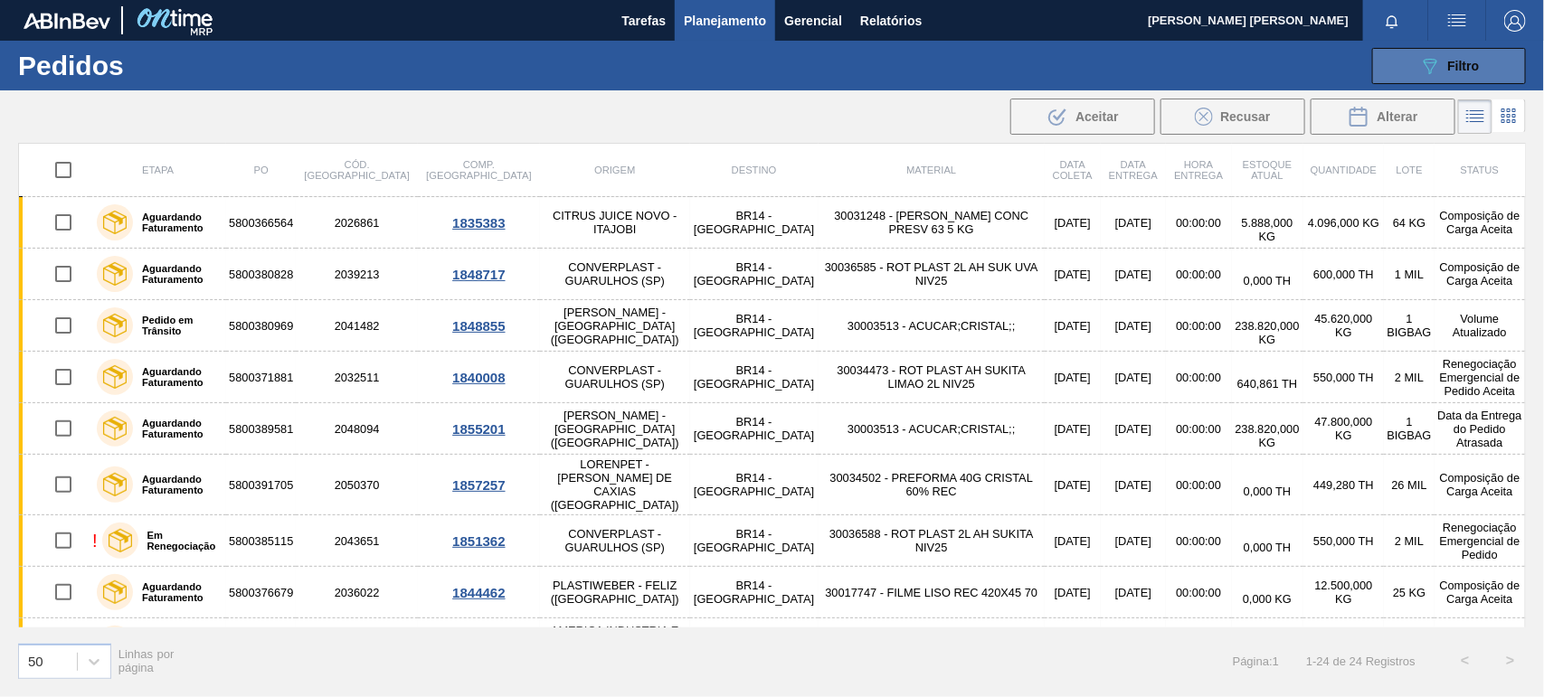
click at [1425, 55] on icon "089F7B8B-B2A5-4AFE-B5C0-19BA573D28AC" at bounding box center [1430, 66] width 22 height 22
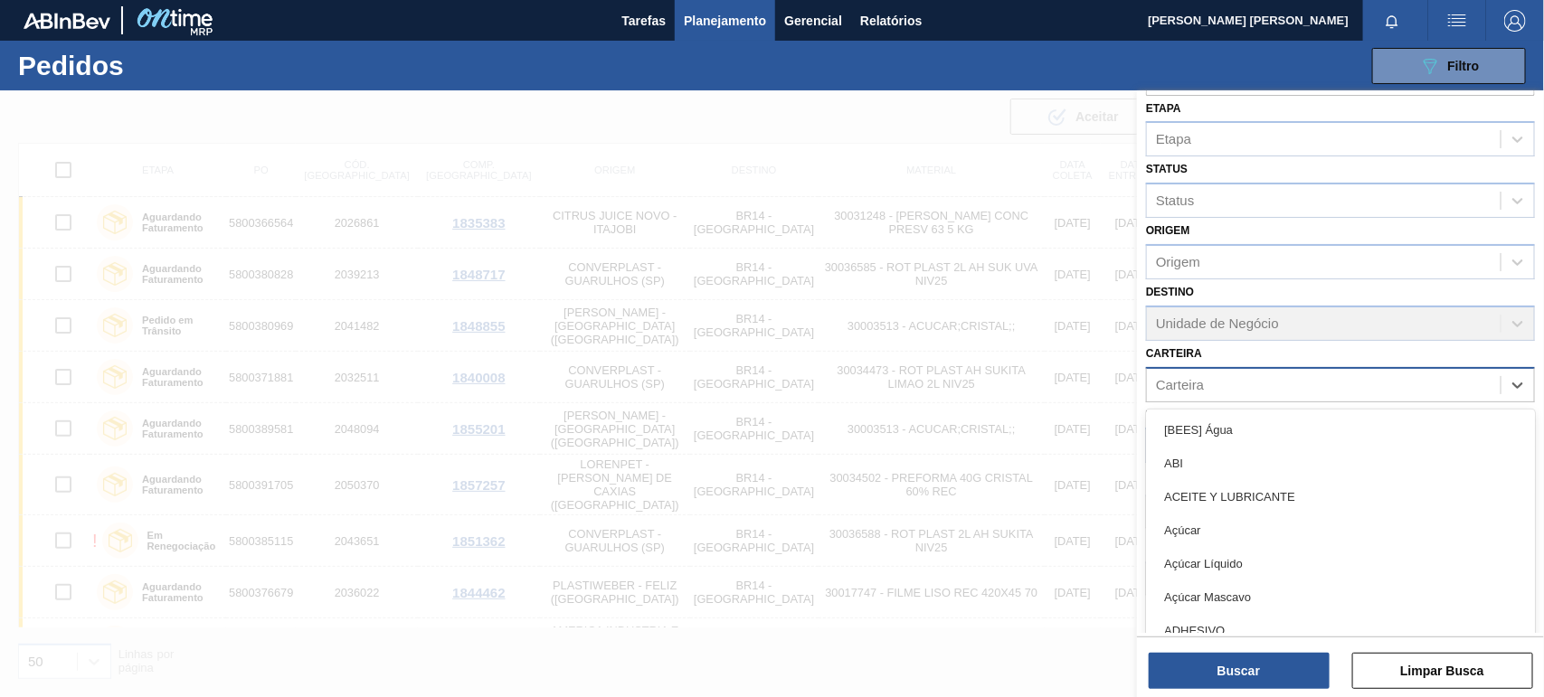
click at [1222, 381] on div "Carteira" at bounding box center [1324, 385] width 354 height 26
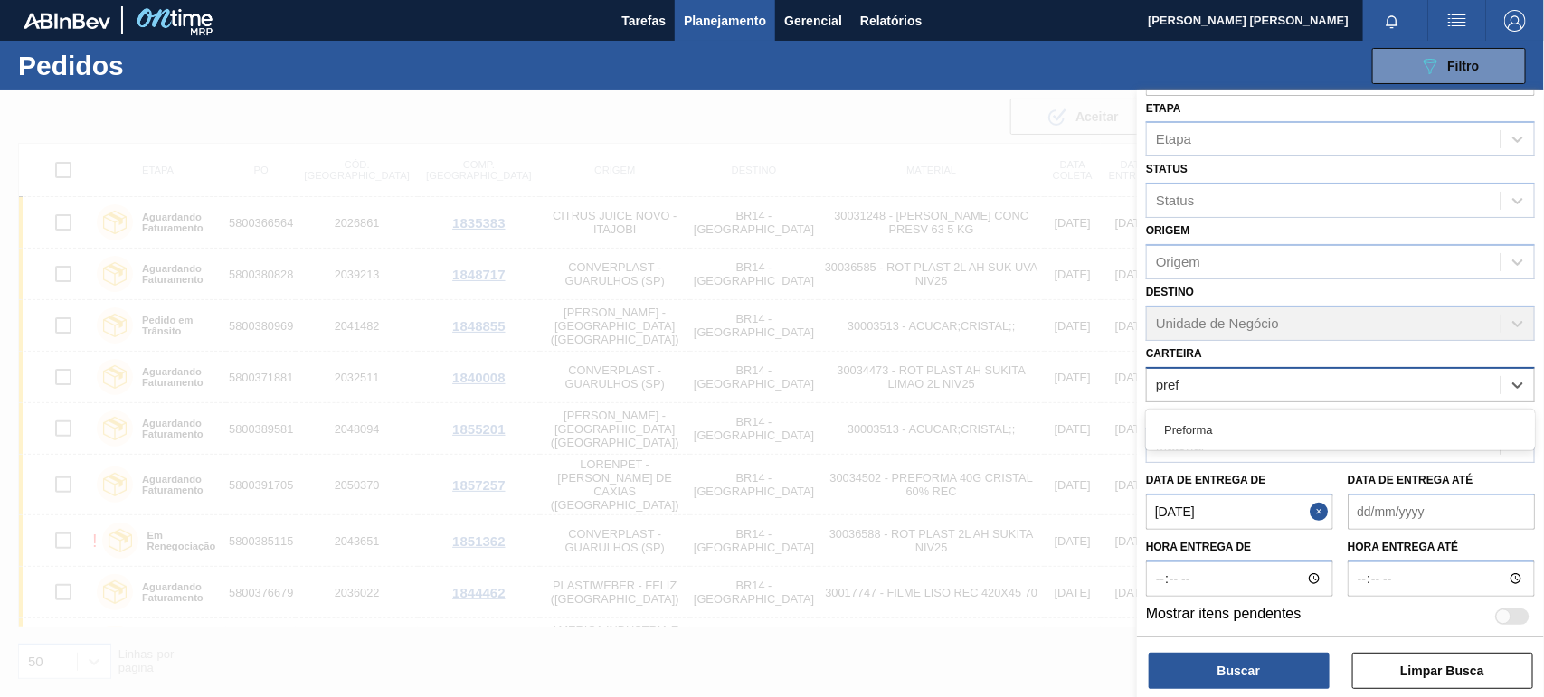
type input "prefo"
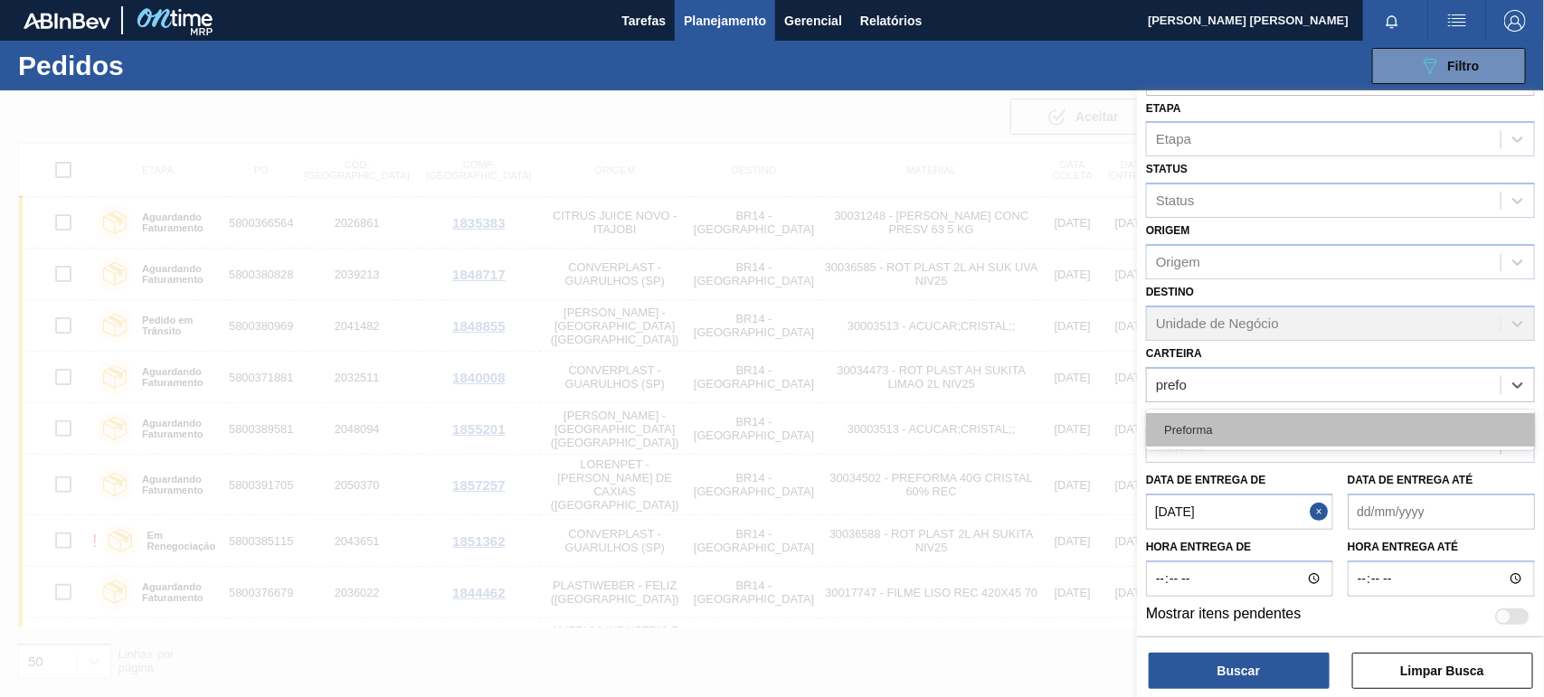
click at [1249, 431] on div "Preforma" at bounding box center [1340, 429] width 389 height 33
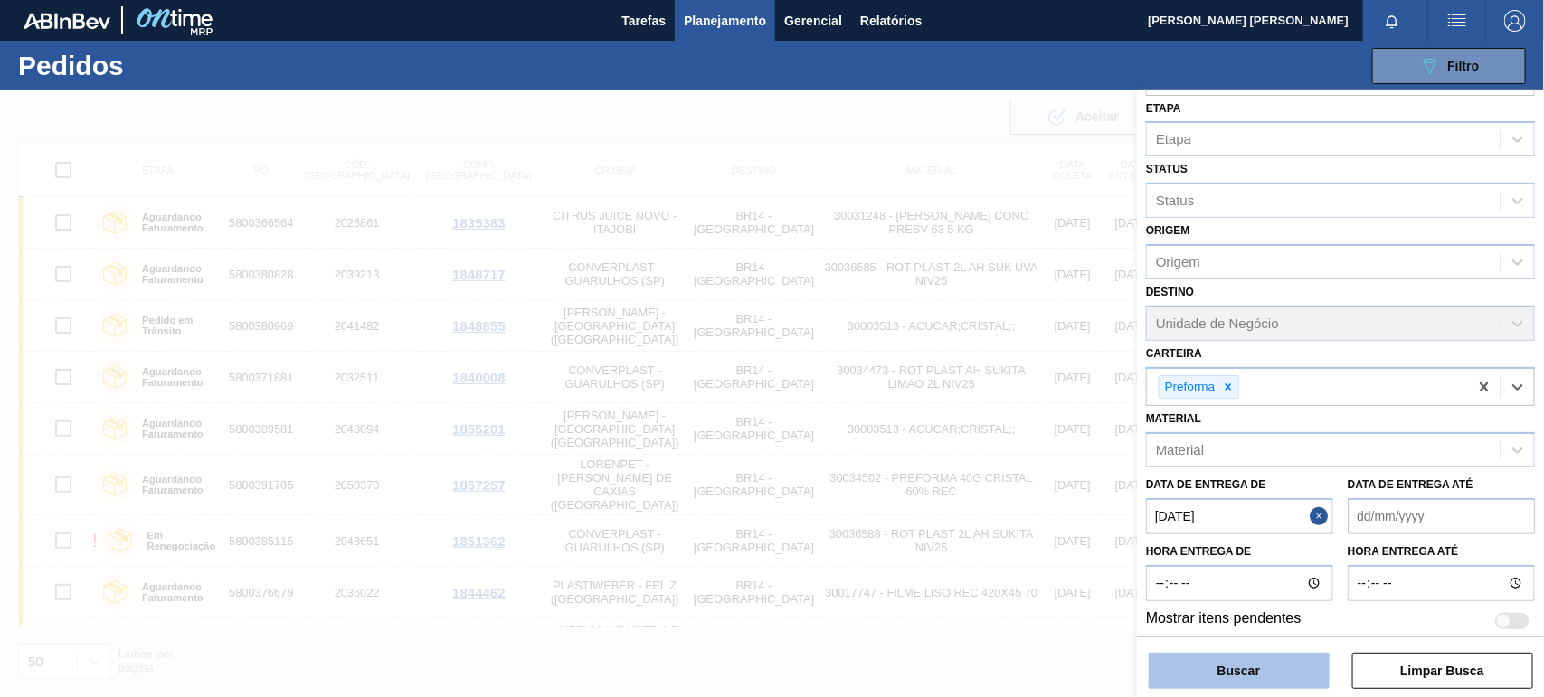
click at [1254, 679] on button "Buscar" at bounding box center [1239, 671] width 181 height 36
